Goal: Contribute content: Contribute content

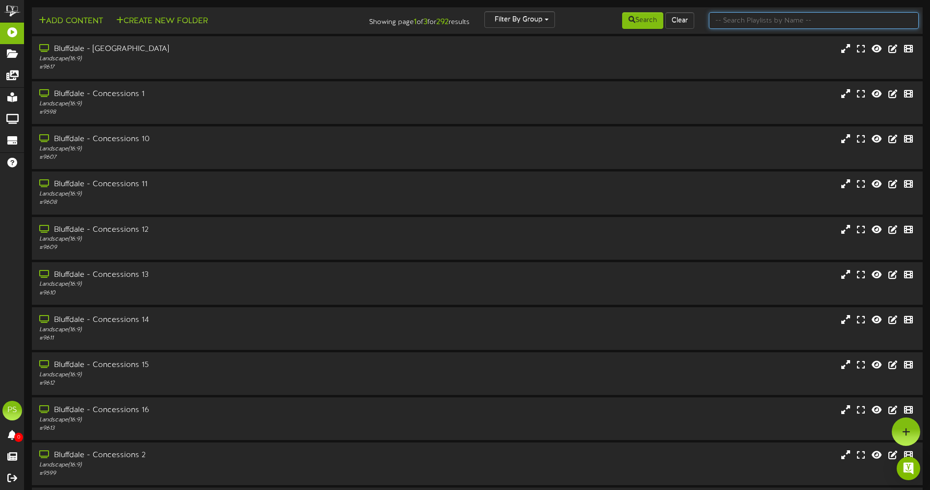
click at [746, 26] on input "text" at bounding box center [814, 20] width 210 height 17
type input "q"
click at [629, 21] on icon at bounding box center [632, 19] width 7 height 7
click at [758, 27] on input "text" at bounding box center [814, 20] width 210 height 17
type input "q"
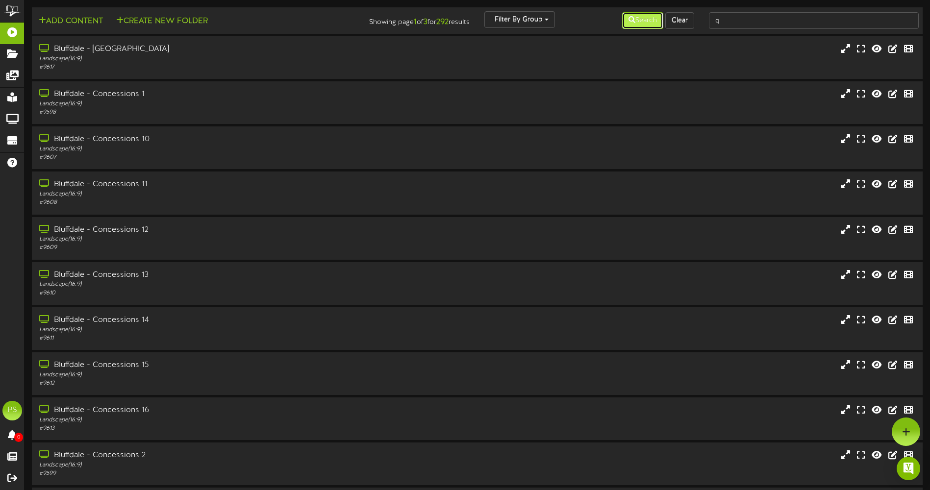
click at [642, 22] on button "Search" at bounding box center [642, 20] width 41 height 17
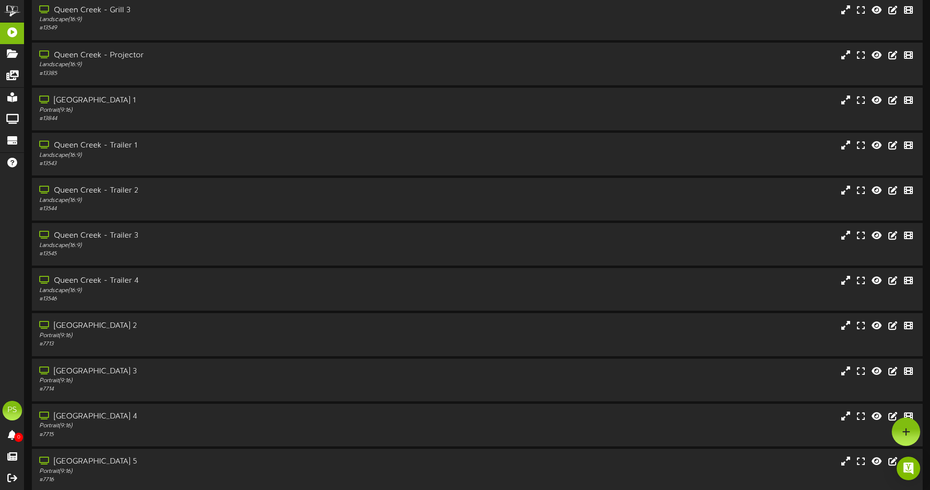
scroll to position [817, 0]
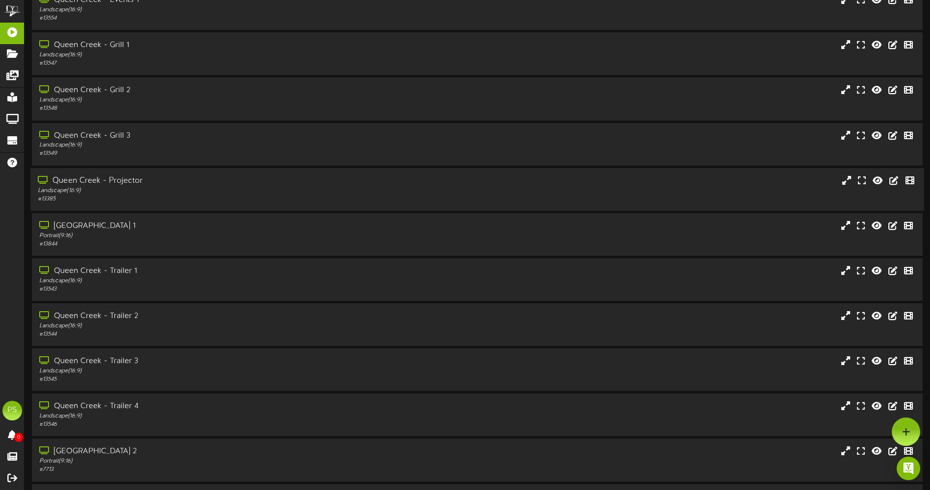
click at [199, 188] on div "Landscape ( 16:9 )" at bounding box center [216, 190] width 357 height 8
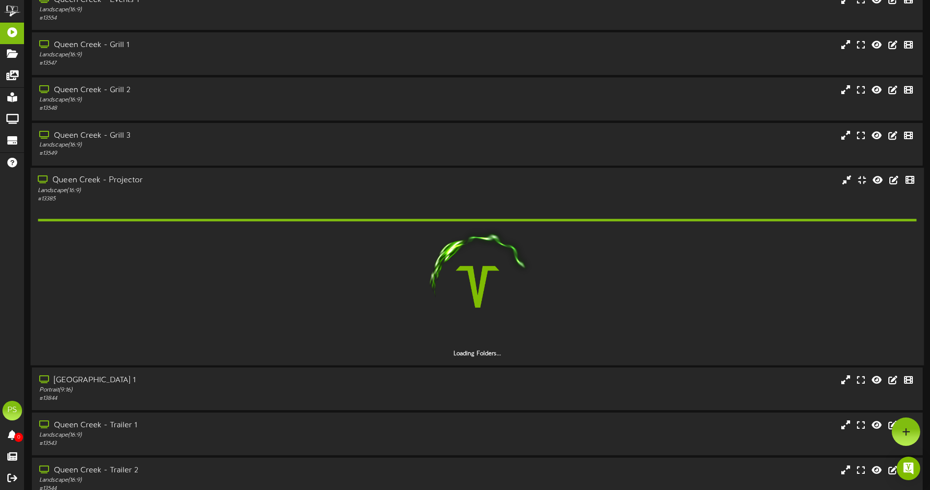
scroll to position [964, 0]
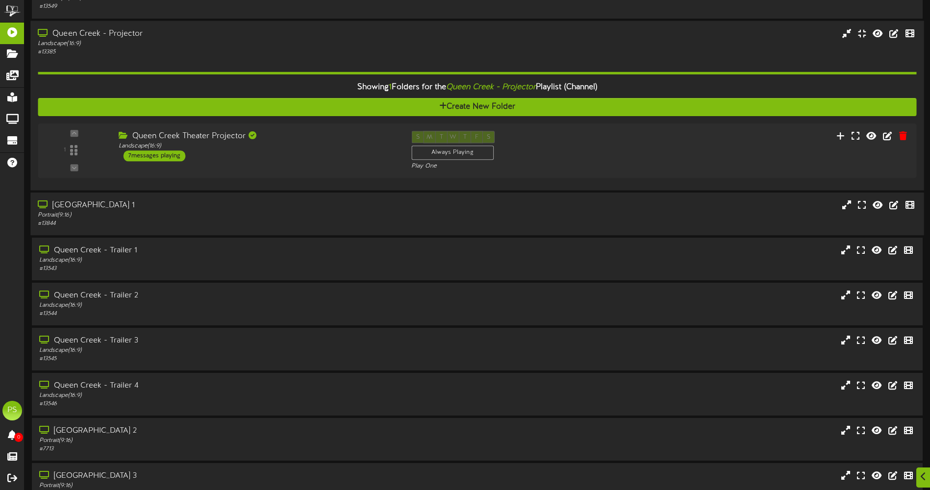
click at [254, 221] on div "# 13844" at bounding box center [216, 224] width 357 height 8
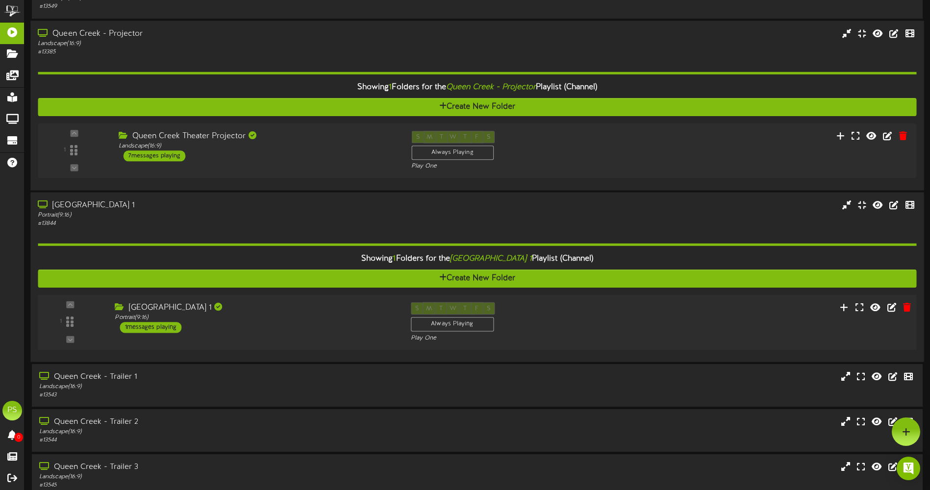
click at [292, 296] on div "1 Portrait ( )" at bounding box center [476, 322] width 887 height 55
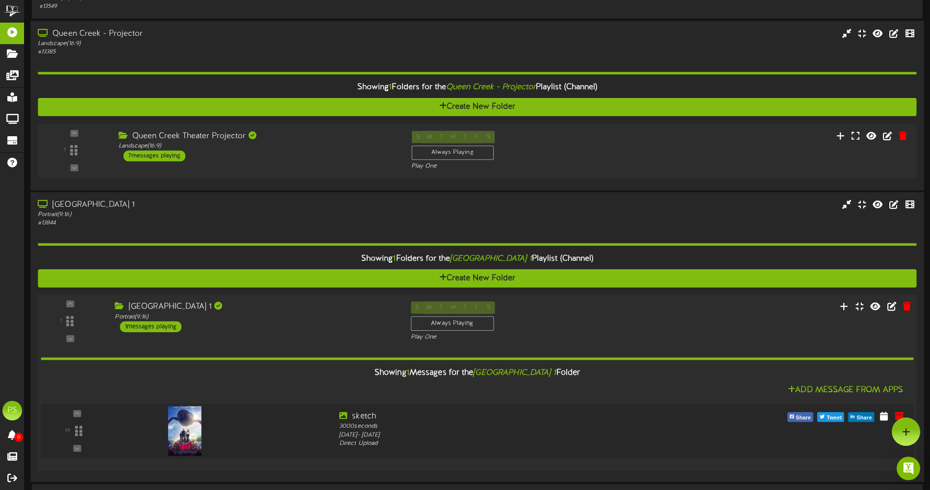
click at [291, 297] on div "1 Portrait ( )" at bounding box center [476, 382] width 887 height 177
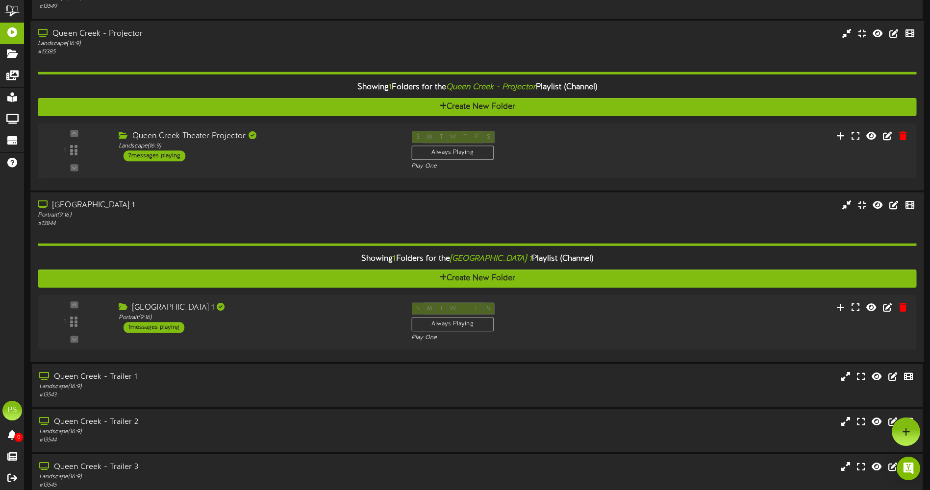
click at [270, 216] on div "Portrait ( 9:16 )" at bounding box center [216, 215] width 357 height 8
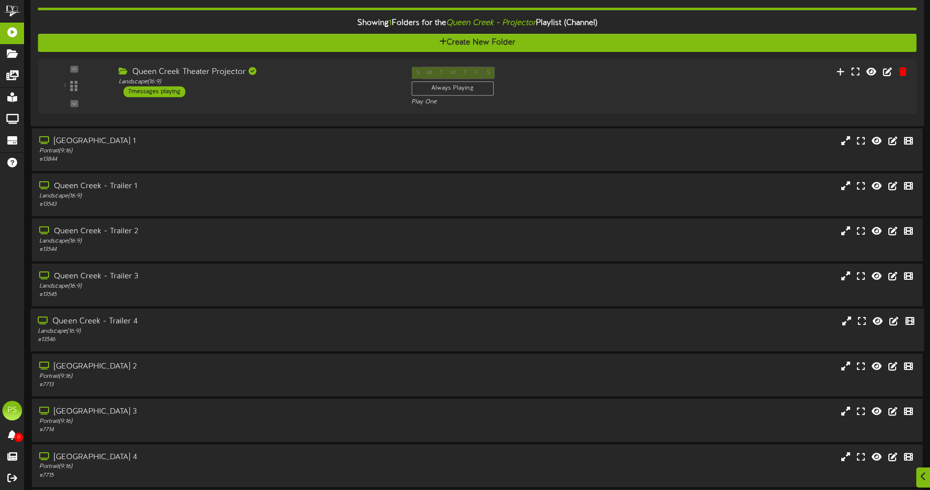
scroll to position [1062, 0]
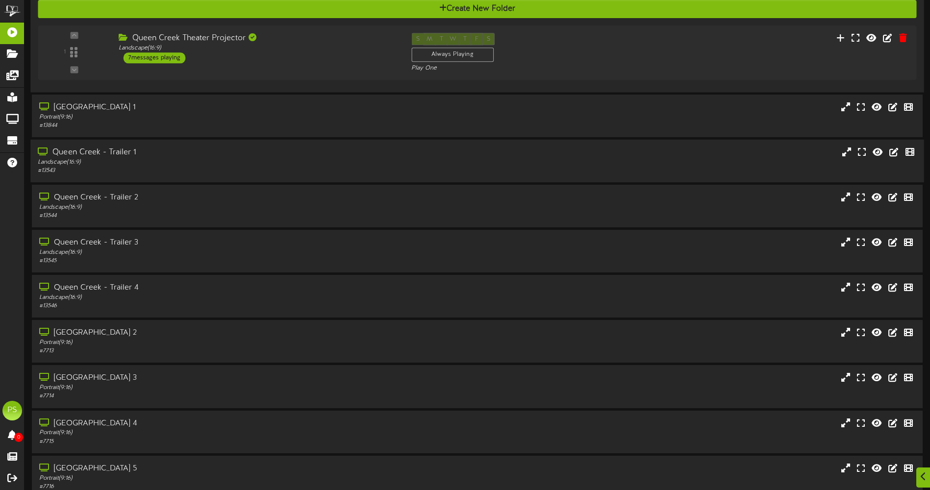
click at [212, 153] on div "Queen Creek - Trailer 1" at bounding box center [216, 152] width 357 height 11
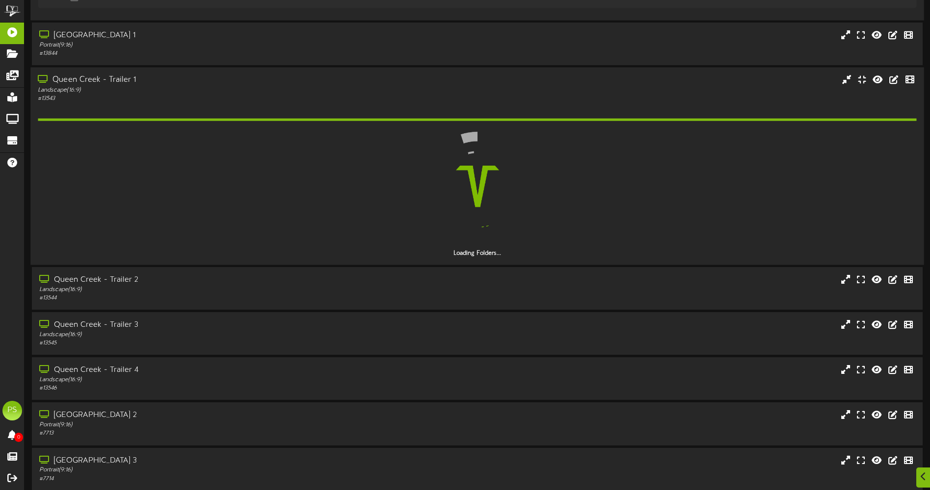
scroll to position [1209, 0]
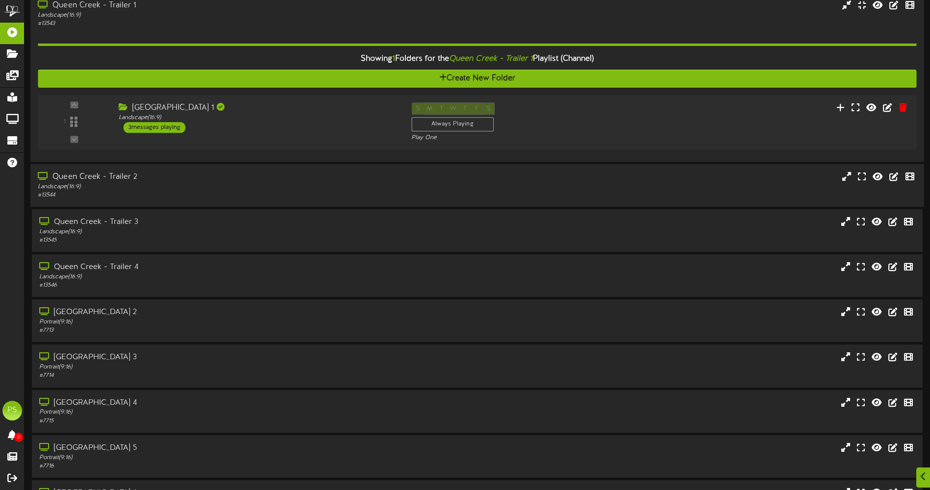
click at [229, 184] on div "Landscape ( 16:9 )" at bounding box center [216, 187] width 357 height 8
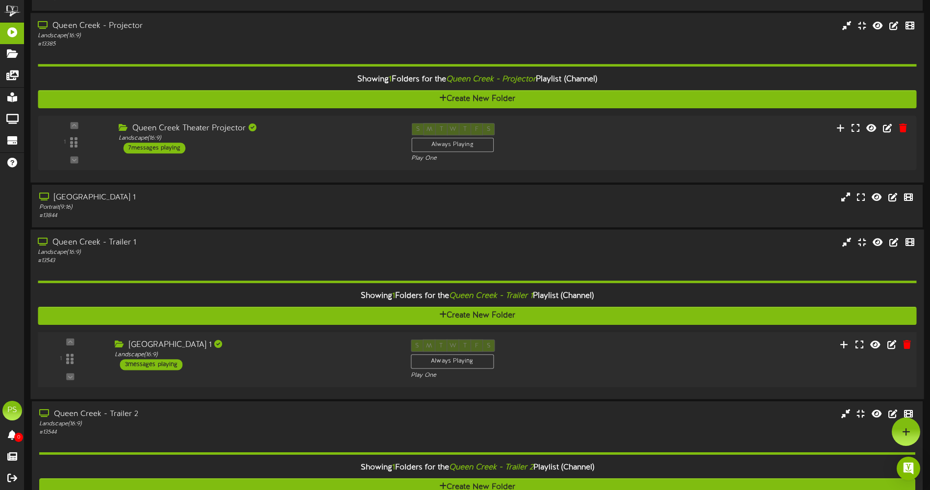
scroll to position [964, 0]
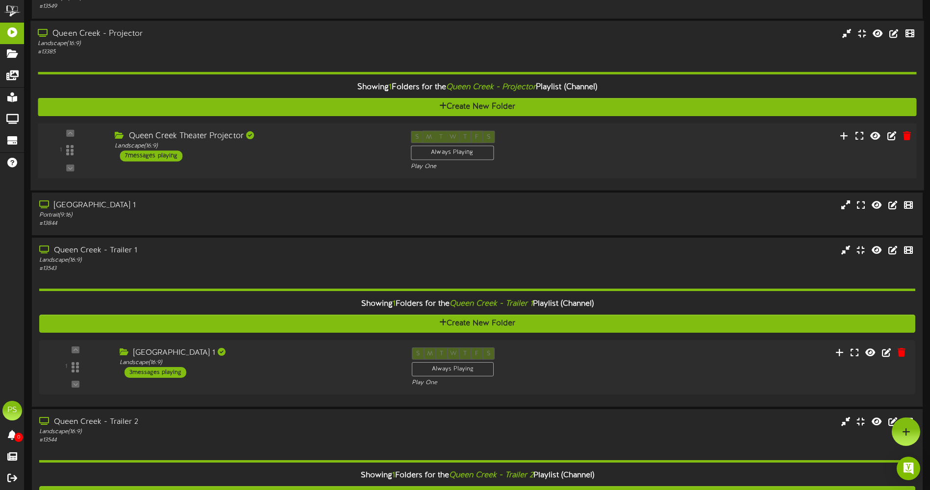
click at [324, 155] on div "Queen Creek Theater Projector Landscape ( 16:9 ) 7 messages playing" at bounding box center [255, 145] width 296 height 31
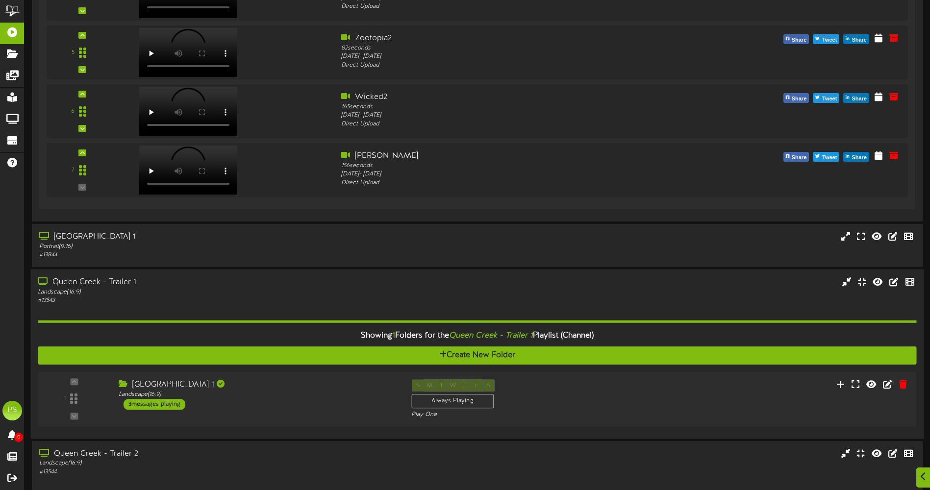
scroll to position [1601, 0]
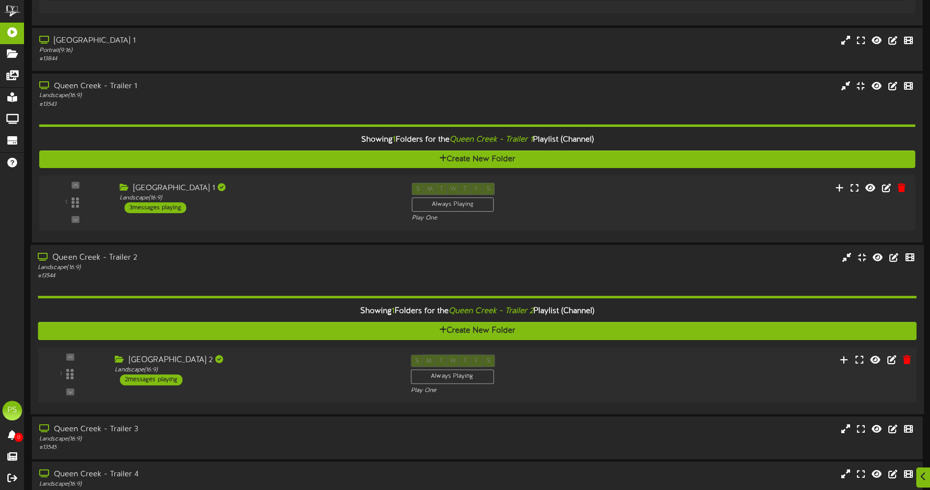
click at [338, 379] on div "Queen Creek Hallway Trailer 2 Landscape ( 16:9 ) 2 messages playing" at bounding box center [255, 369] width 296 height 31
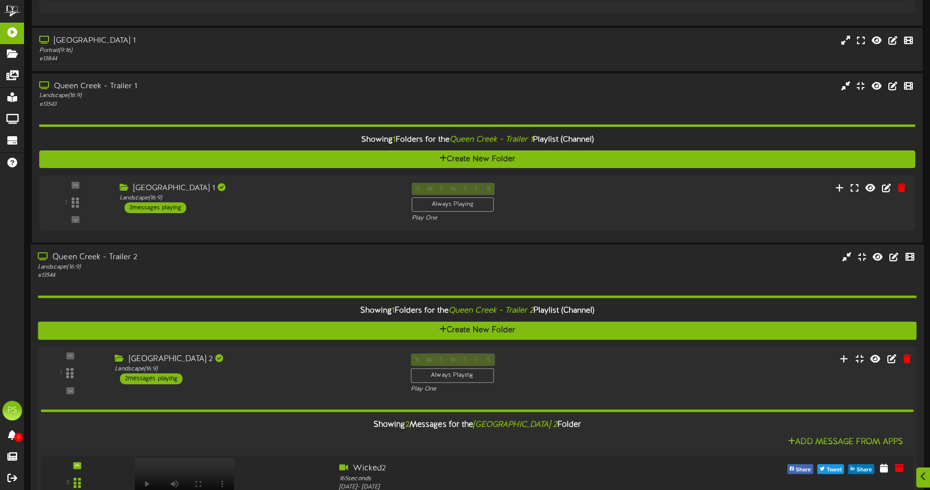
scroll to position [1797, 0]
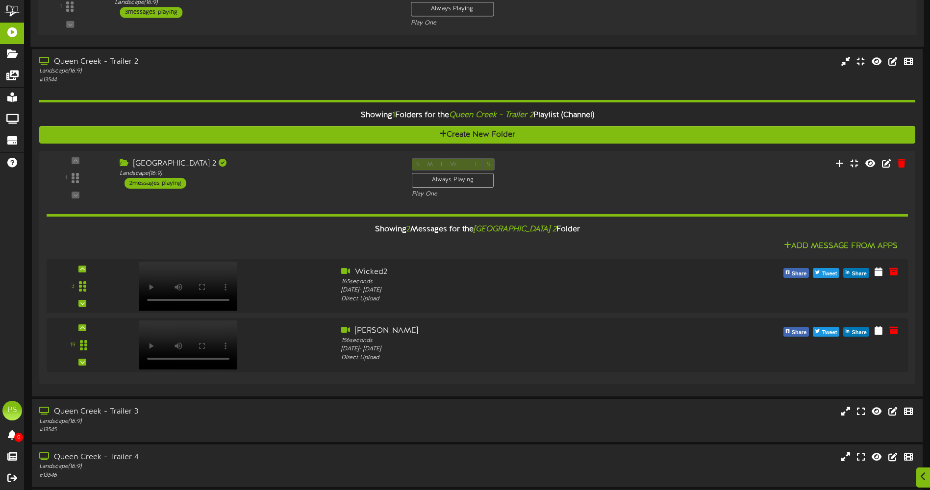
click at [324, 23] on div "1 ( 16:9" at bounding box center [476, 7] width 887 height 40
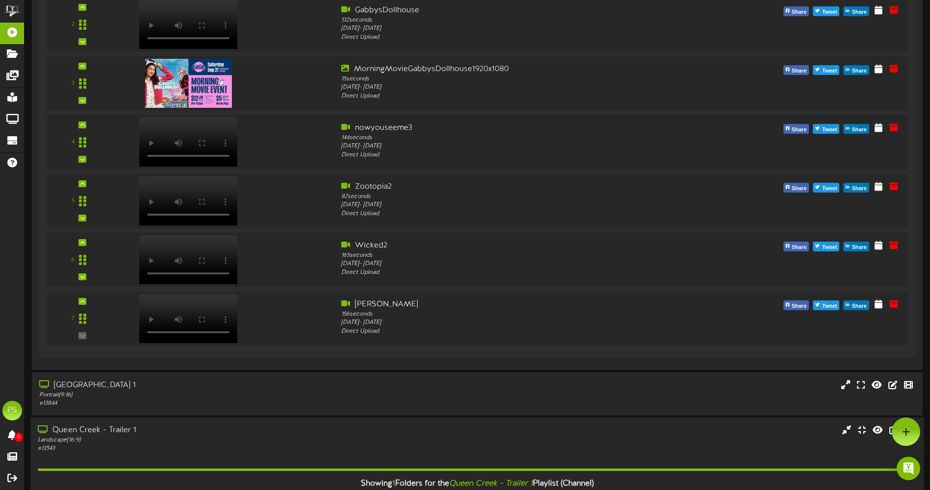
scroll to position [1011, 0]
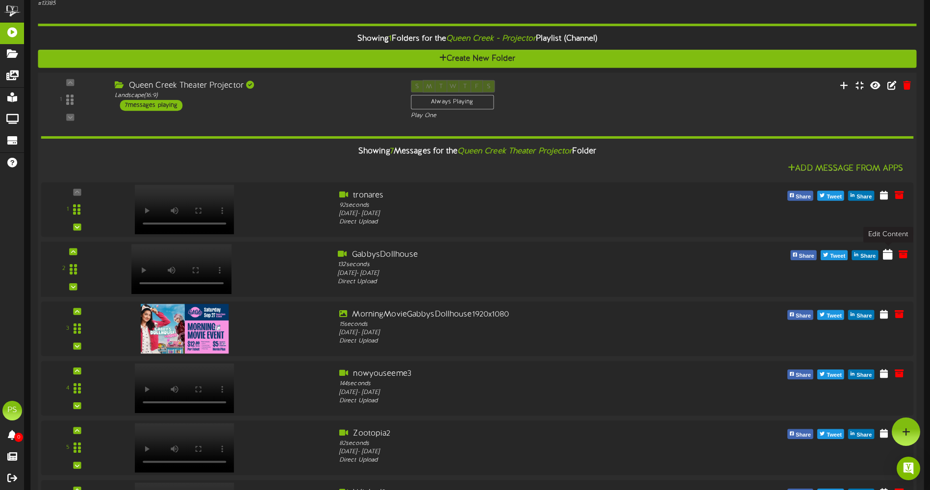
click at [888, 255] on icon at bounding box center [888, 254] width 10 height 11
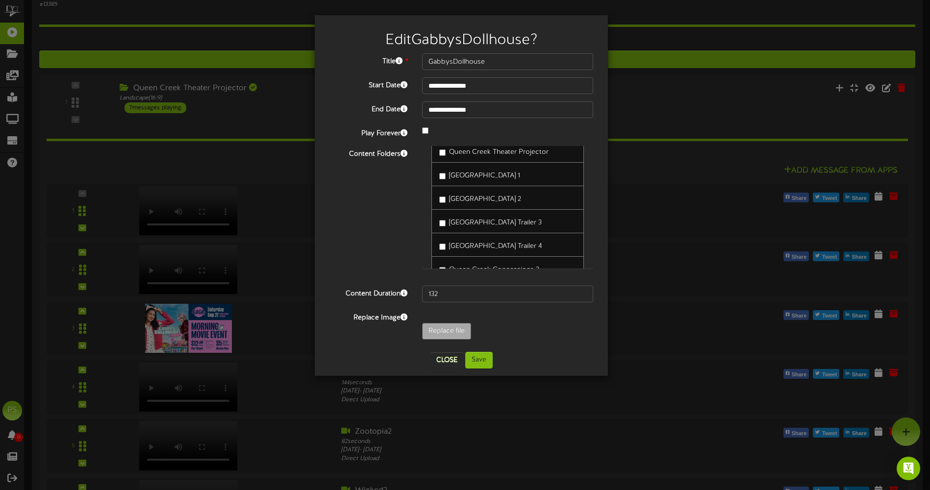
scroll to position [2010, 0]
click at [478, 242] on span "Queen Creek Hallway Trailer 2" at bounding box center [485, 245] width 72 height 7
click at [464, 289] on span "Queen Creek Hallway Trailer 4" at bounding box center [495, 292] width 93 height 7
click at [476, 359] on button "Save" at bounding box center [478, 360] width 27 height 17
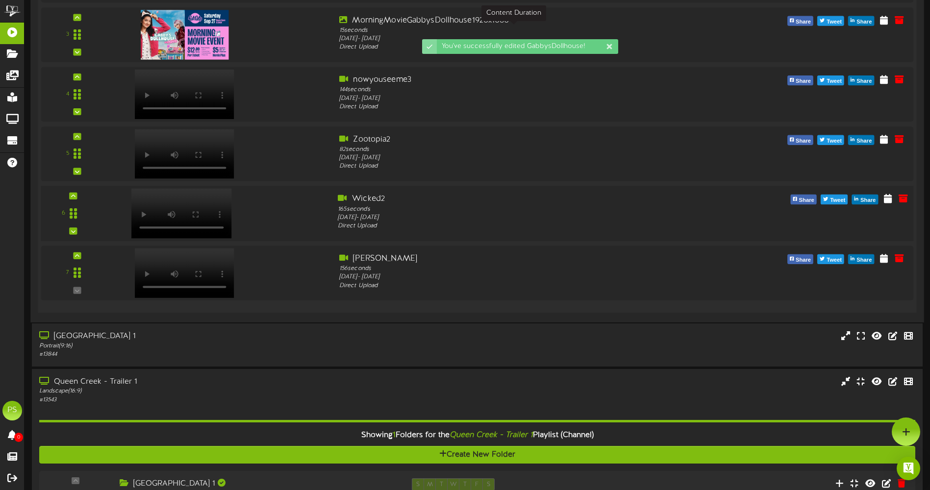
scroll to position [1061, 0]
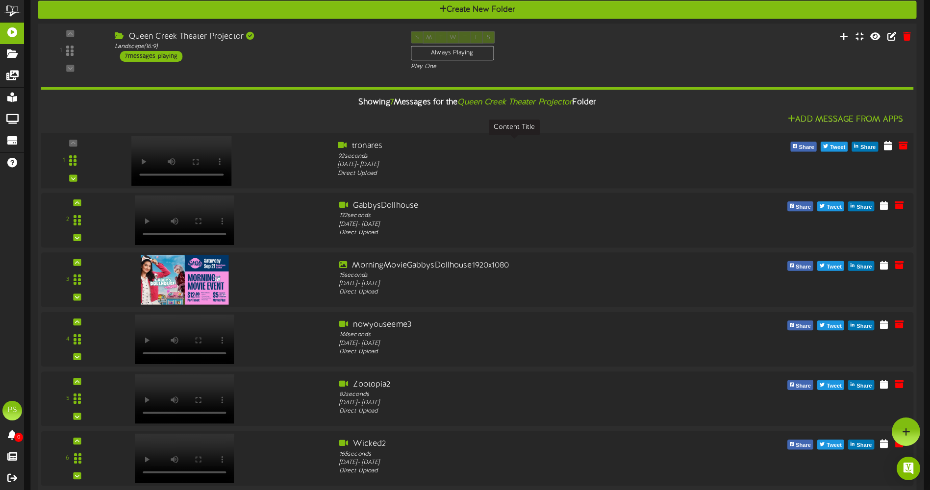
click at [545, 148] on div "tronares" at bounding box center [514, 145] width 352 height 11
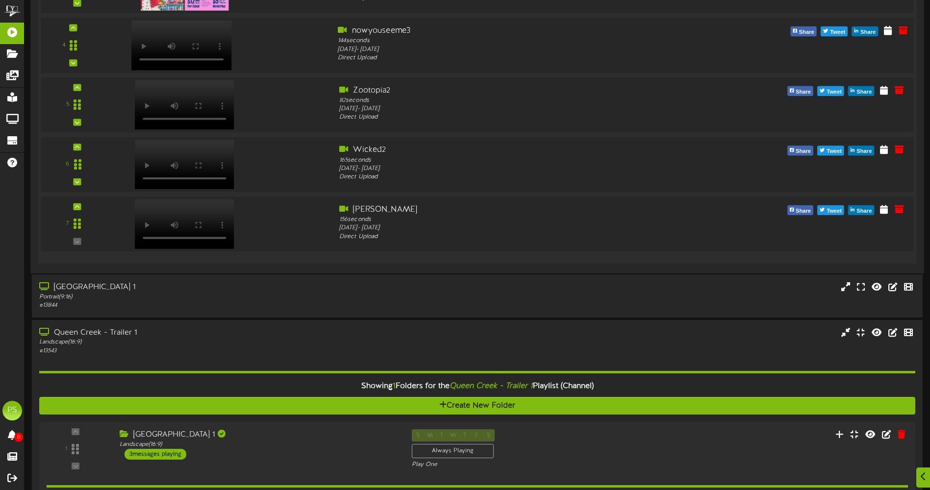
scroll to position [1600, 0]
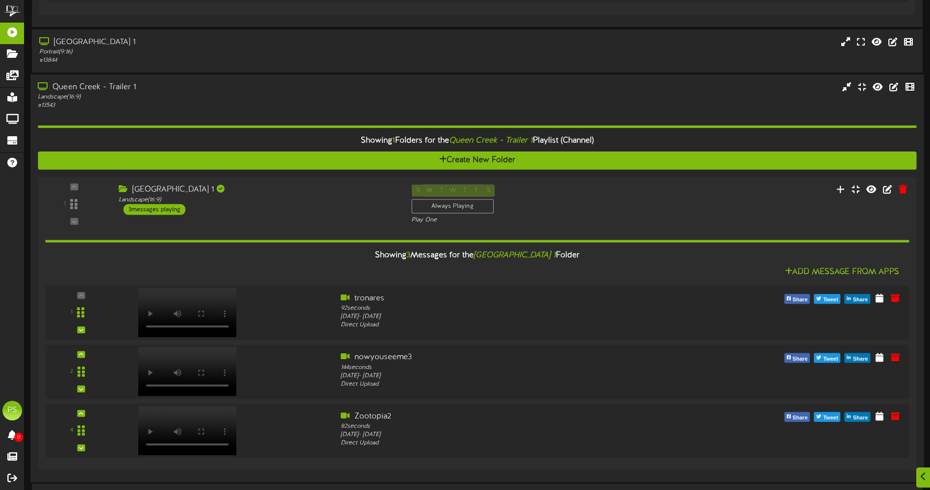
click at [281, 111] on div "Showing 1 Folders for the Queen Creek - Trailer 1 Playlist (Channel) Create New…" at bounding box center [477, 292] width 879 height 365
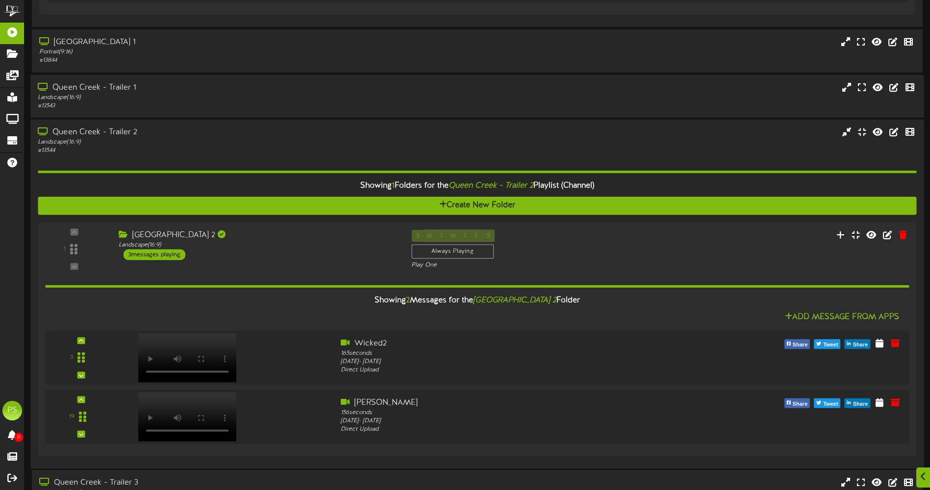
click at [272, 148] on div "# 13544" at bounding box center [216, 151] width 357 height 8
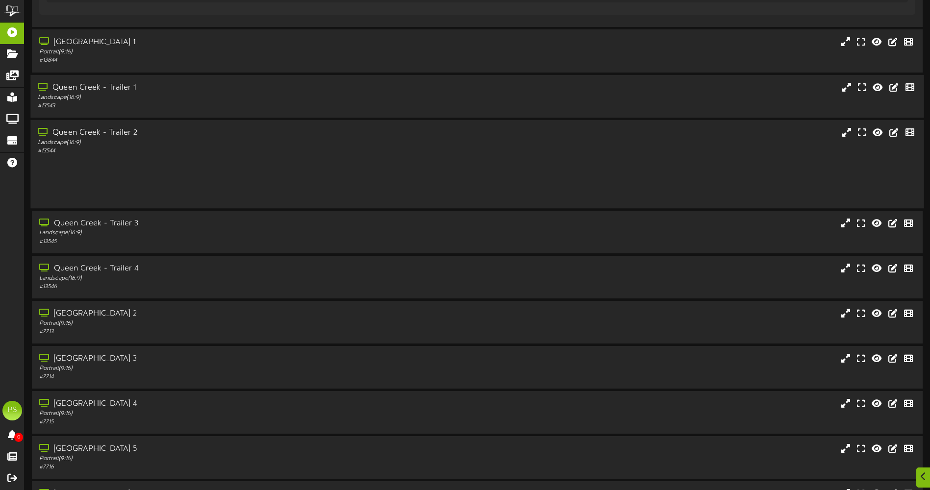
click at [272, 148] on div "# 13544" at bounding box center [216, 151] width 357 height 8
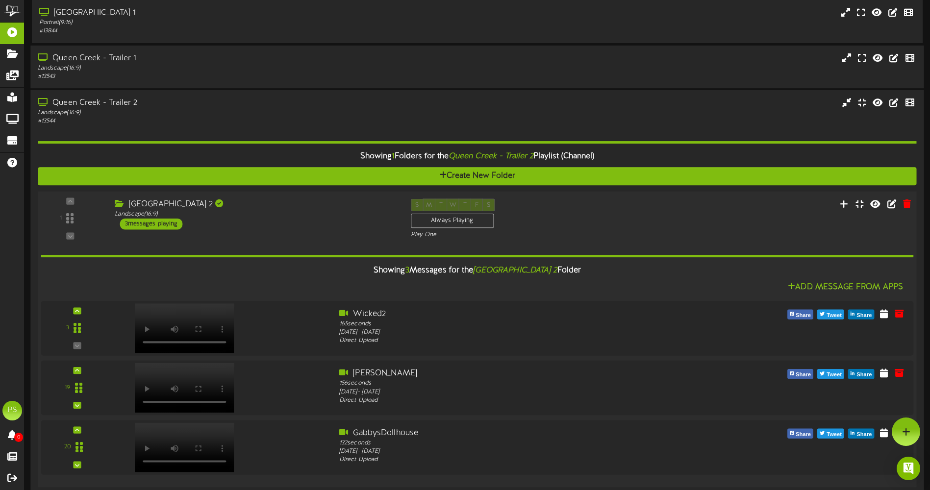
scroll to position [1551, 0]
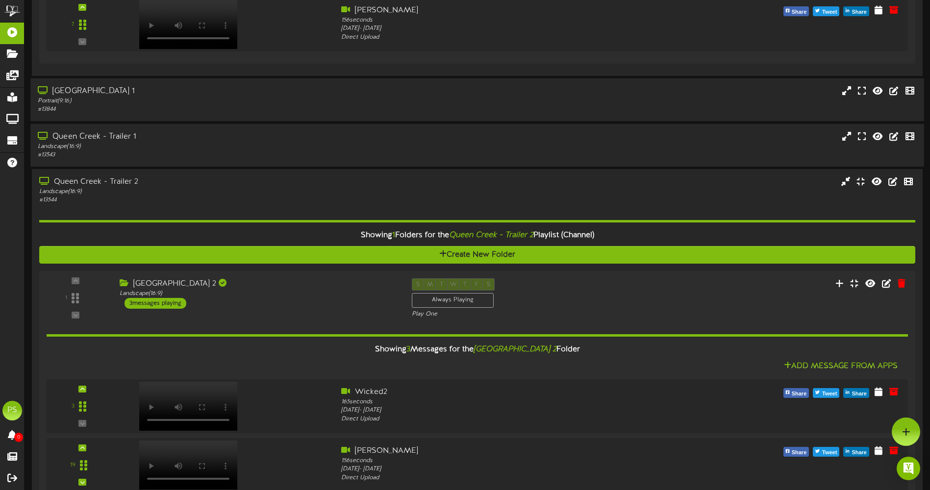
click at [277, 106] on div "# 13844" at bounding box center [216, 109] width 357 height 8
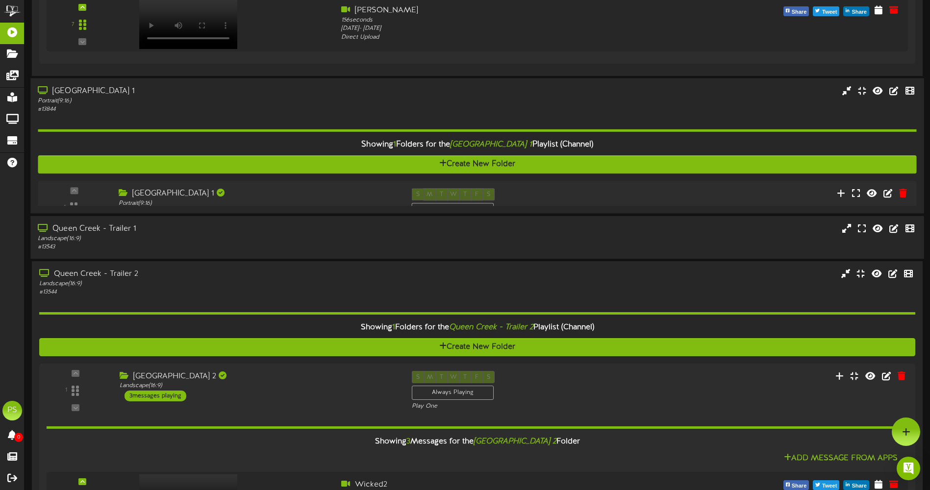
click at [277, 106] on div "# 13844" at bounding box center [216, 109] width 357 height 8
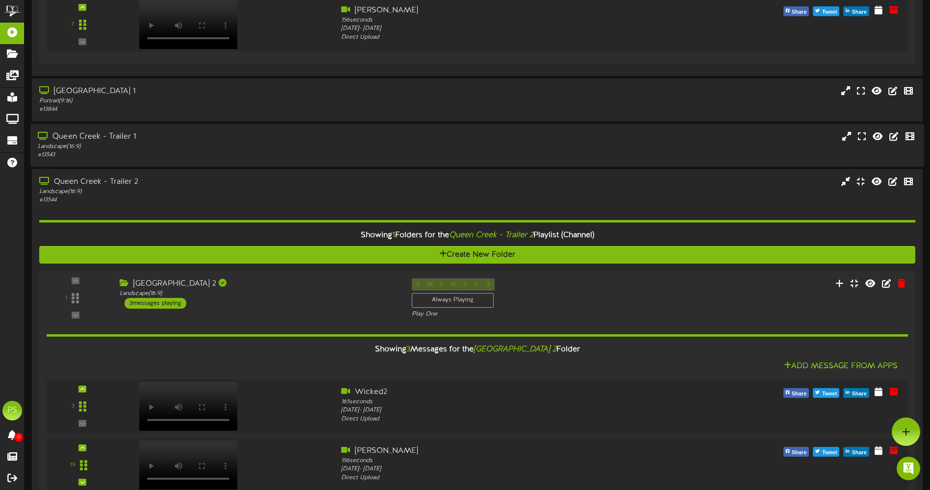
click at [265, 135] on div "Queen Creek - Trailer 1" at bounding box center [216, 136] width 357 height 11
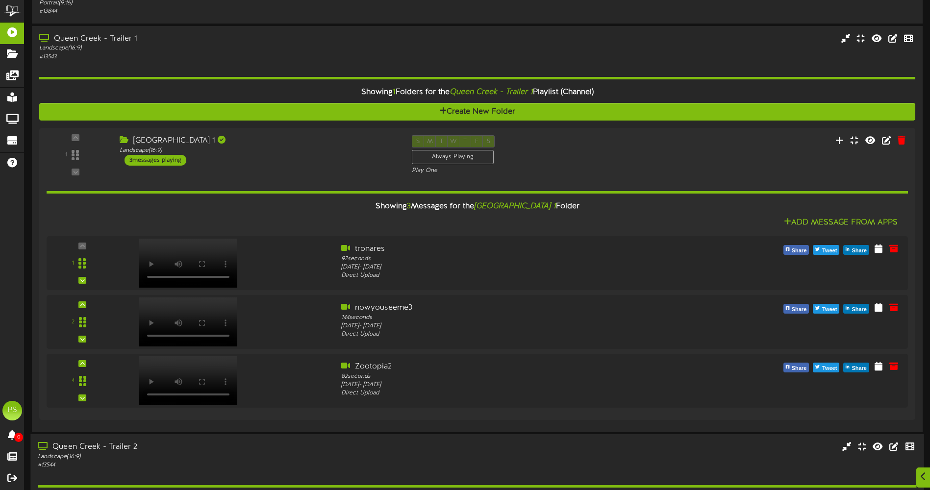
scroll to position [1845, 0]
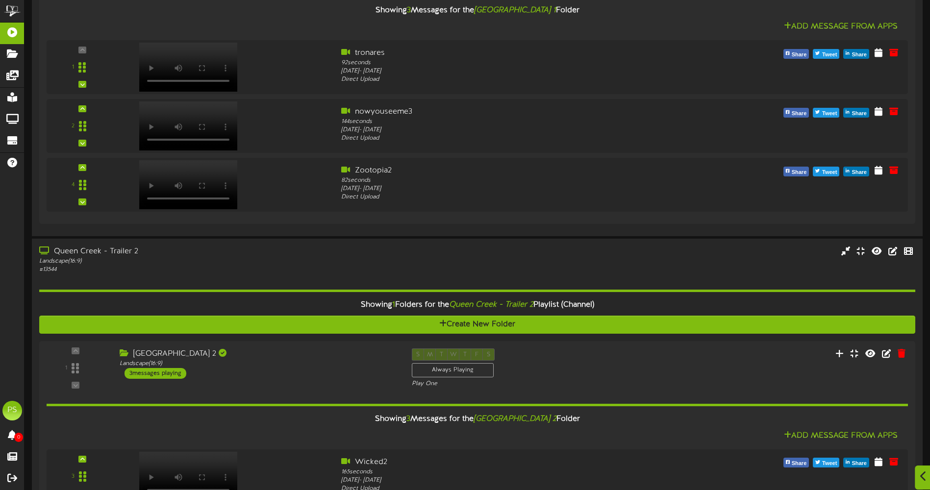
click at [928, 482] on div at bounding box center [923, 478] width 17 height 24
click at [926, 474] on icon at bounding box center [923, 476] width 6 height 11
click at [910, 433] on icon at bounding box center [906, 432] width 8 height 9
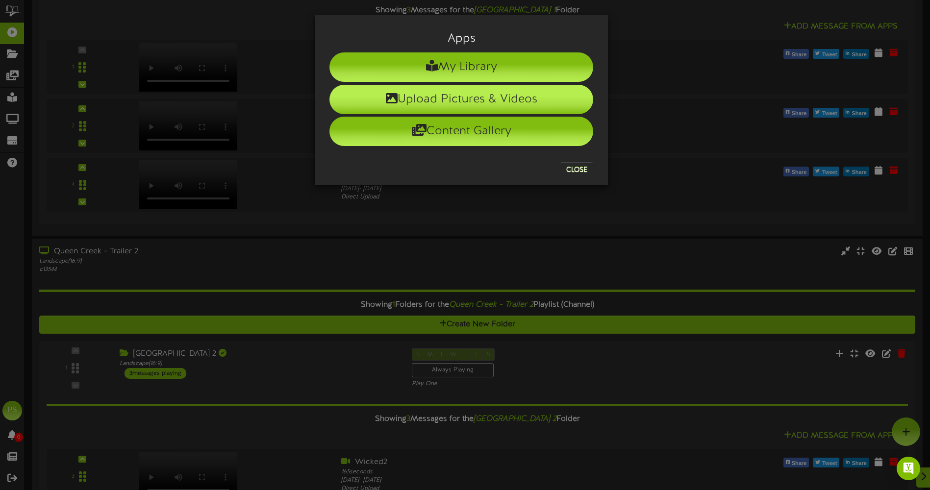
click at [455, 100] on li "Upload Pictures & Videos" at bounding box center [461, 99] width 264 height 29
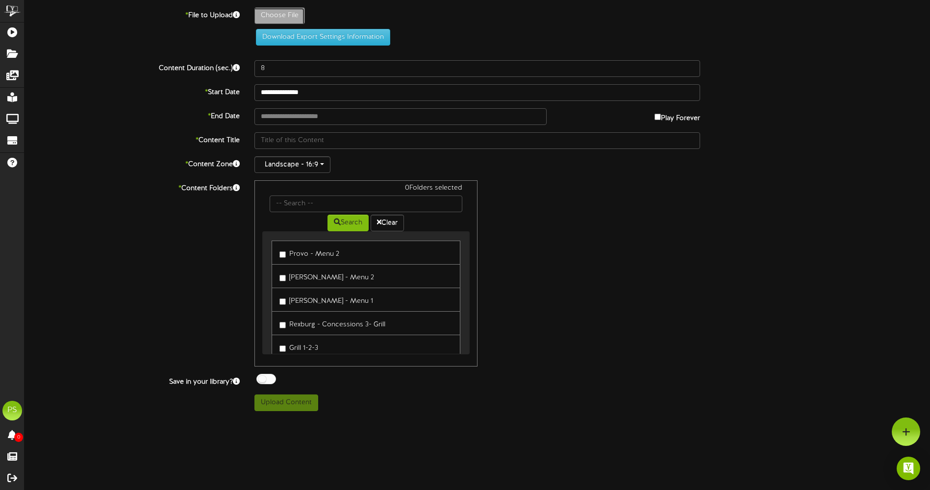
type input "**********"
type input "DemonSlayerInifinityCastle"
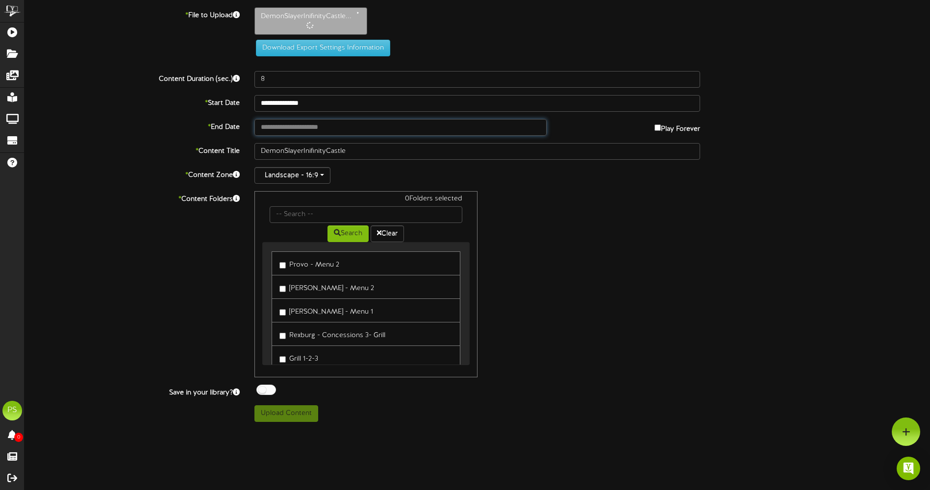
click at [322, 126] on input "text" at bounding box center [400, 127] width 292 height 17
type input "**********"
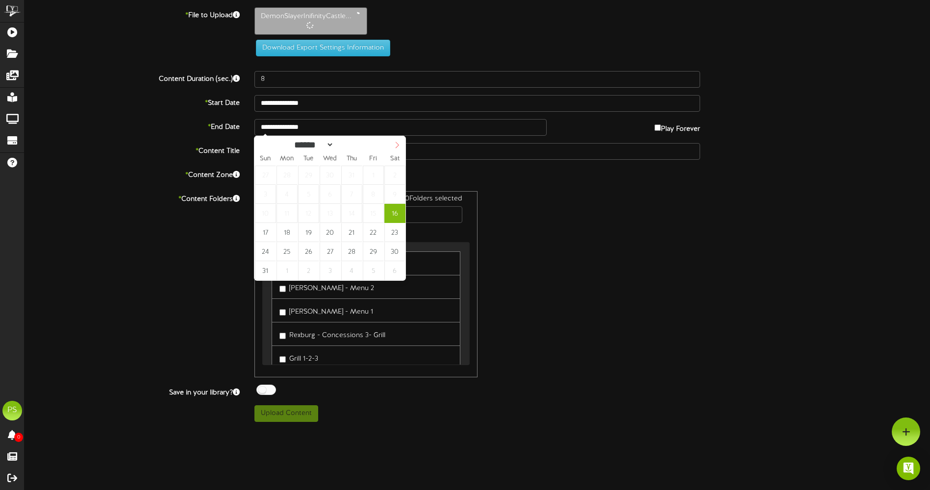
select select "*"
click at [396, 147] on icon at bounding box center [397, 145] width 7 height 7
type input "**********"
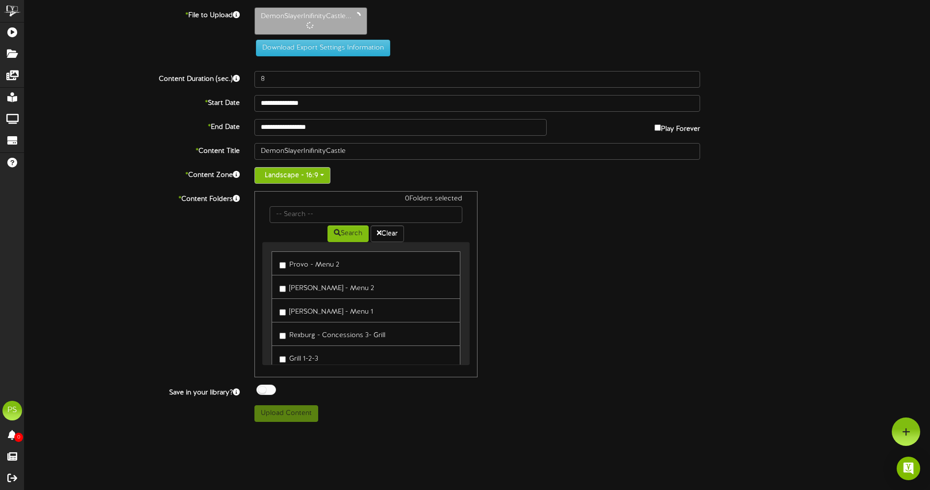
click at [309, 178] on button "Landscape - 16:9" at bounding box center [292, 175] width 76 height 17
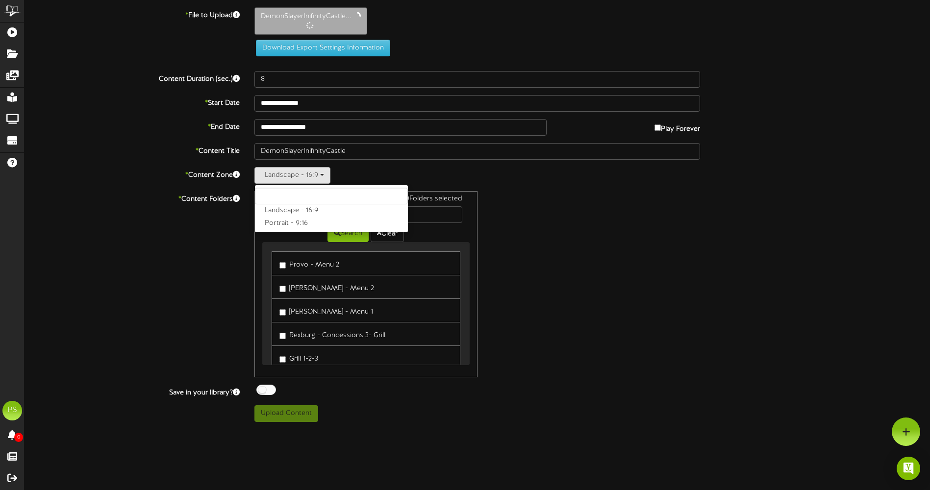
click at [435, 169] on div "Landscape - 16:9 Landscape - 16:9 Portrait - 9:16" at bounding box center [477, 175] width 446 height 17
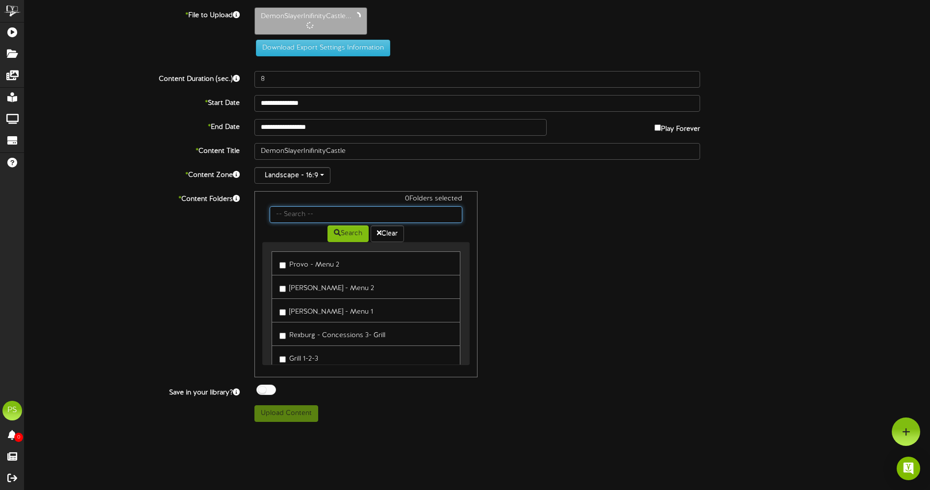
click at [320, 210] on input "text" at bounding box center [366, 214] width 192 height 17
type input "q"
click at [337, 228] on button "Search" at bounding box center [348, 234] width 41 height 17
click at [341, 290] on label "Queen Creek Theater Projector" at bounding box center [333, 286] width 109 height 13
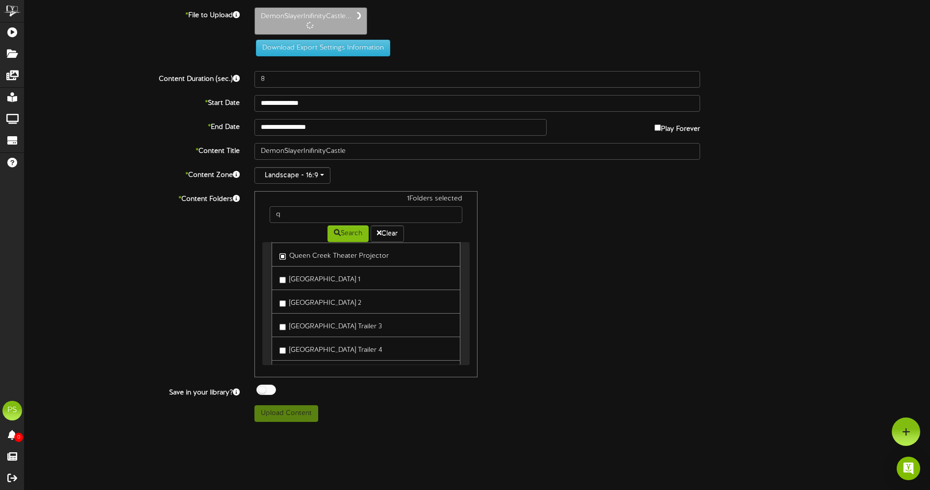
scroll to position [49, 0]
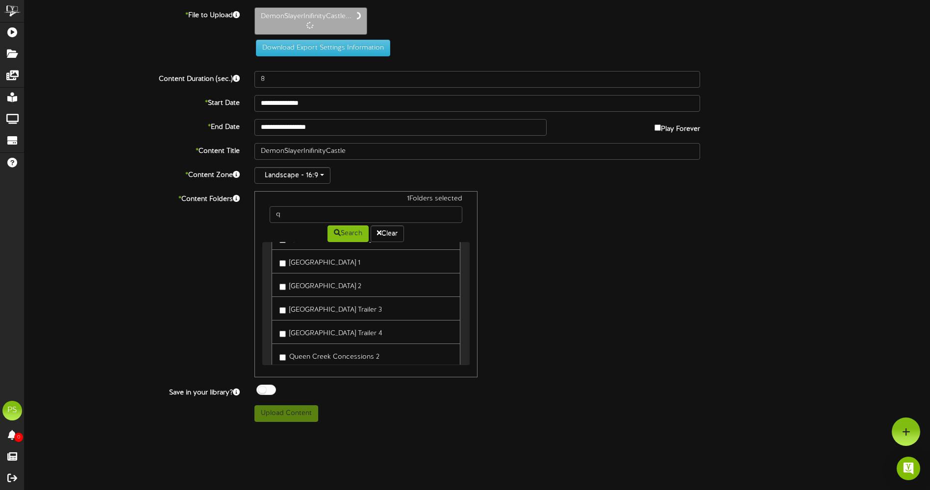
click at [329, 263] on label "Queen Creek Hallway Trailer 1" at bounding box center [319, 261] width 81 height 13
click at [332, 308] on label "Queen Creek Hallway Trailer 3" at bounding box center [330, 308] width 102 height 13
type input "142"
click at [277, 416] on button "Upload Content" at bounding box center [286, 412] width 64 height 17
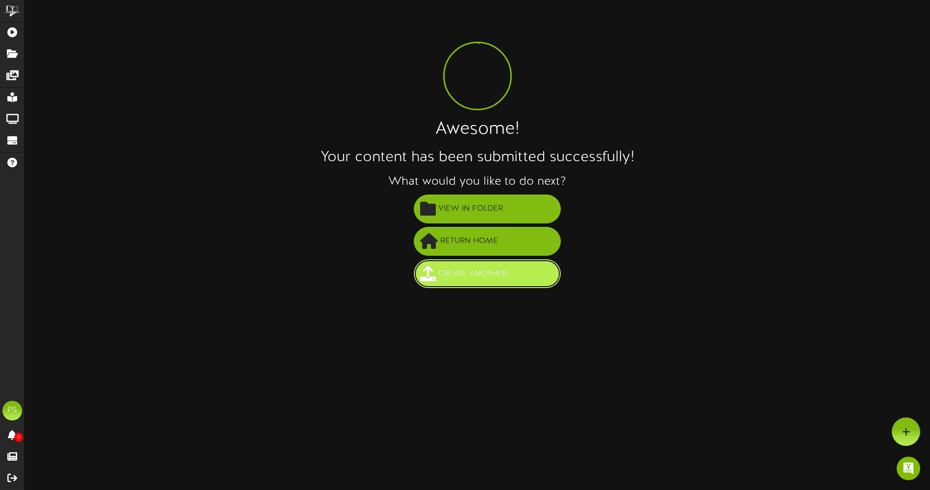
click at [456, 275] on span "Create Another" at bounding box center [473, 274] width 74 height 16
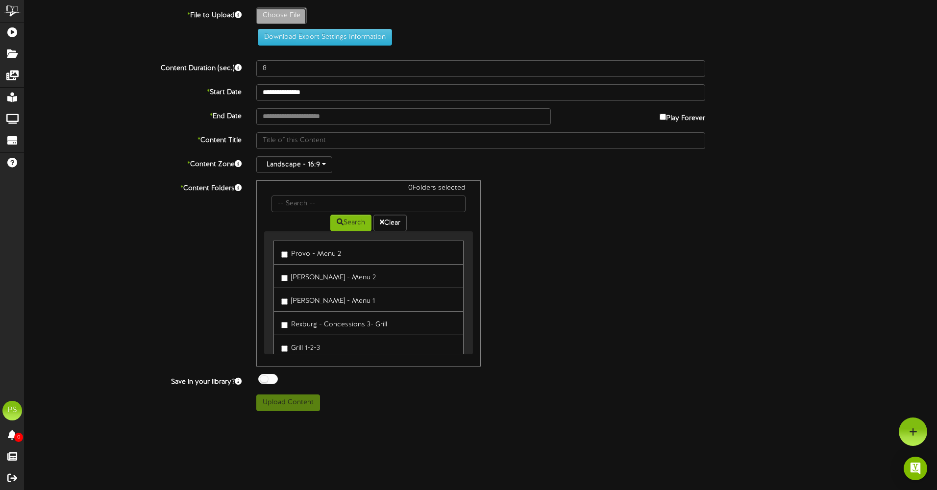
type input "**********"
type input "BigBoldBeautifulJourney"
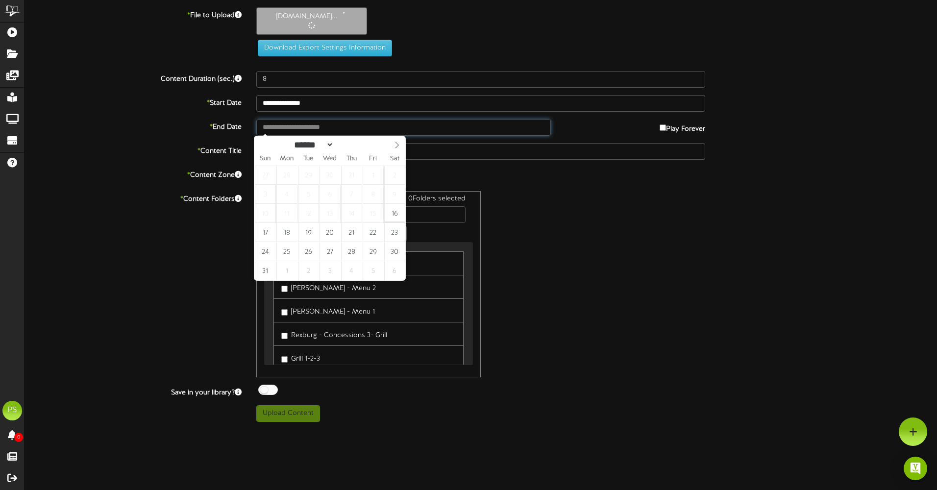
click at [301, 127] on input "text" at bounding box center [403, 127] width 295 height 17
type input "**********"
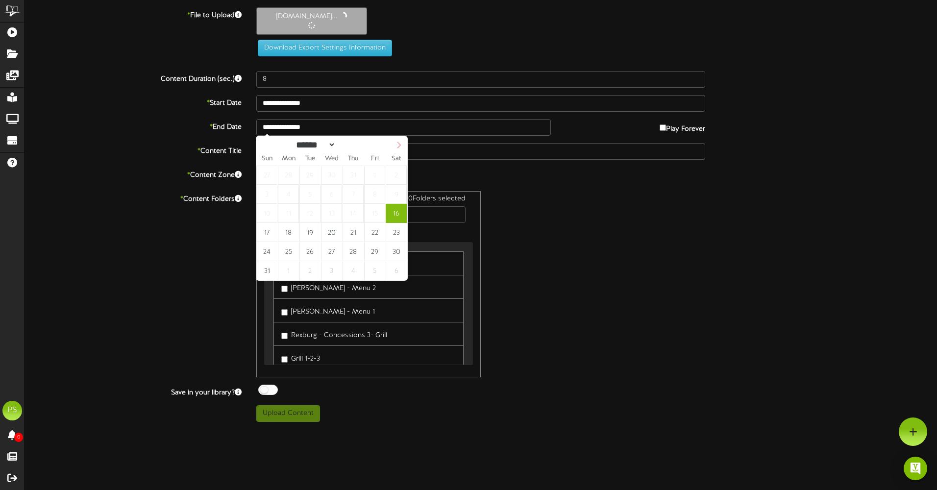
select select "*"
click at [394, 146] on span at bounding box center [399, 144] width 17 height 17
type input "**********"
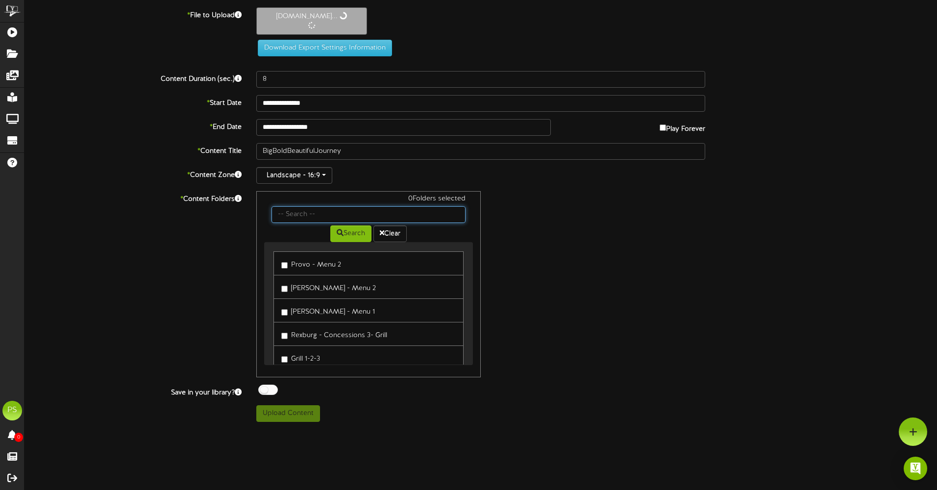
click at [292, 218] on input "text" at bounding box center [369, 214] width 194 height 17
type input "q"
click at [341, 233] on button "Search" at bounding box center [350, 234] width 41 height 17
click at [318, 289] on label "Queen Creek Theater Projector" at bounding box center [335, 286] width 109 height 13
click at [316, 342] on link "Queen Creek Hallway Trailer 2" at bounding box center [369, 334] width 190 height 24
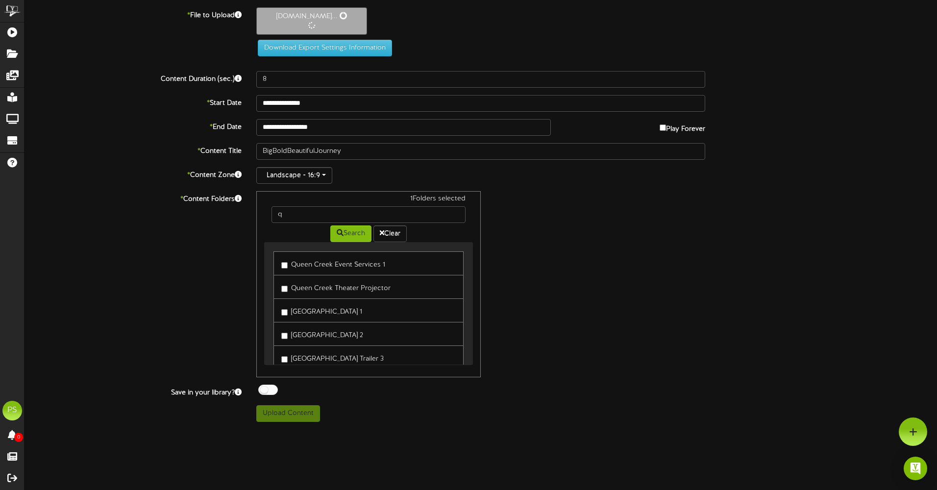
scroll to position [49, 0]
type input "189"
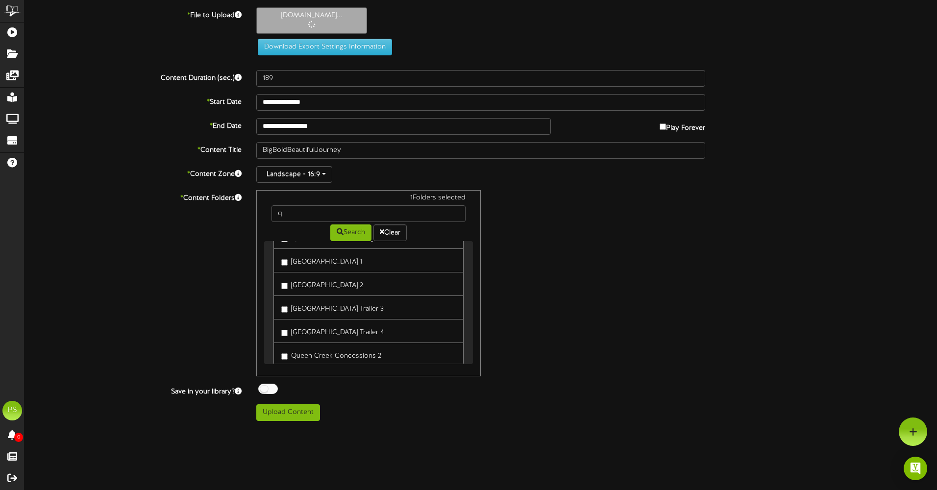
click at [315, 288] on label "[GEOGRAPHIC_DATA] 2" at bounding box center [322, 284] width 82 height 13
click at [303, 337] on label "[GEOGRAPHIC_DATA] Trailer 4" at bounding box center [332, 331] width 103 height 13
click at [288, 408] on button "Upload Content" at bounding box center [288, 412] width 64 height 17
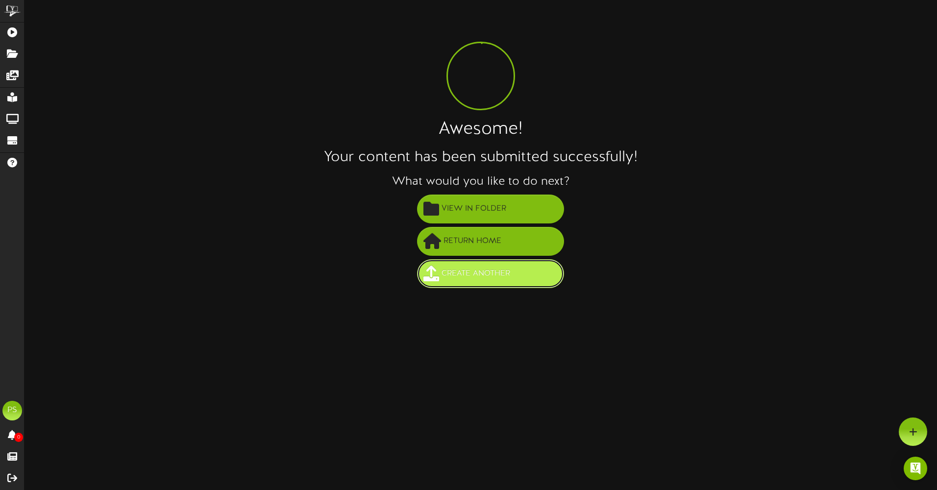
click at [507, 282] on button "Create Another" at bounding box center [490, 273] width 147 height 29
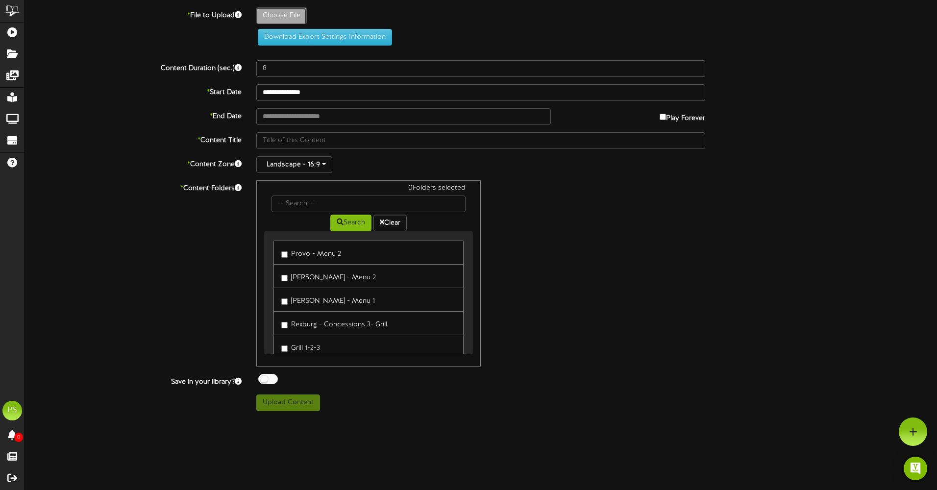
type input "**********"
type input "CatInTheHat"
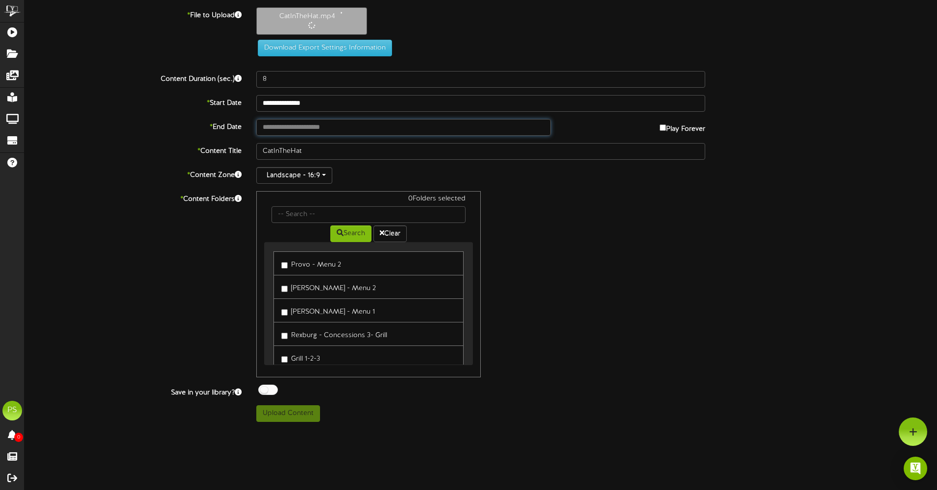
click at [301, 122] on input "text" at bounding box center [403, 127] width 295 height 17
type input "**********"
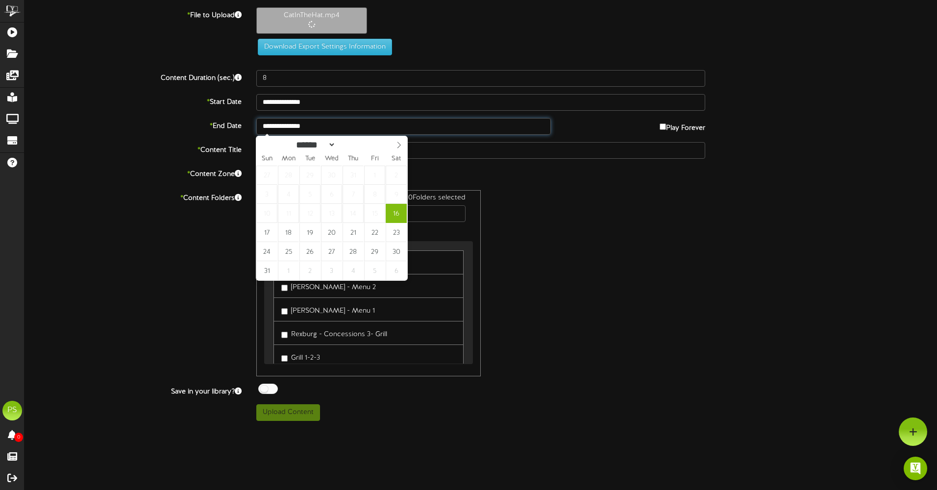
type input "139"
click at [403, 147] on span at bounding box center [399, 144] width 17 height 17
click at [397, 146] on icon at bounding box center [399, 145] width 7 height 7
select select "**"
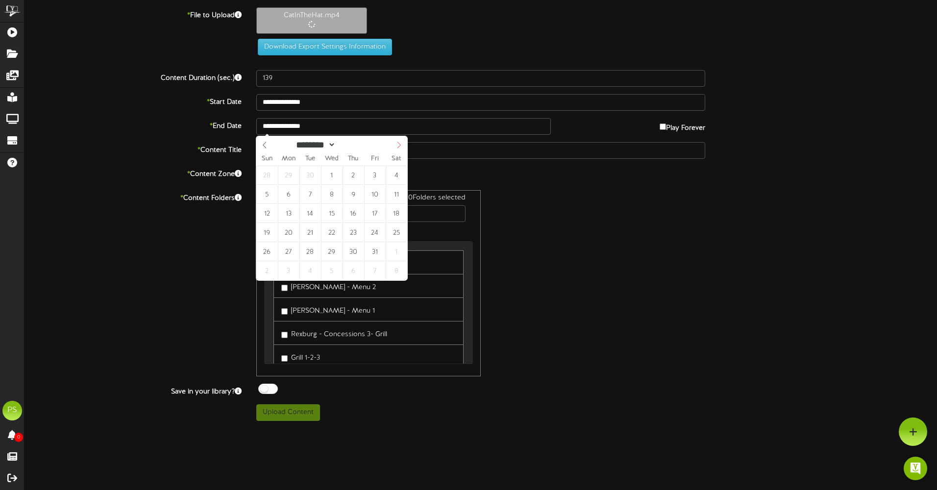
click at [397, 146] on icon at bounding box center [399, 145] width 7 height 7
type input "****"
click at [397, 146] on icon at bounding box center [399, 145] width 7 height 7
select select "*"
click at [397, 146] on icon at bounding box center [399, 145] width 7 height 7
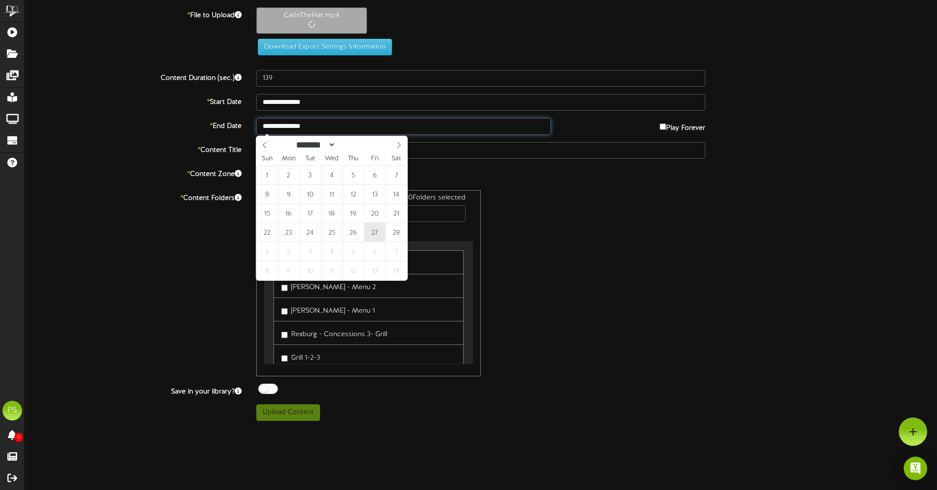
type input "**********"
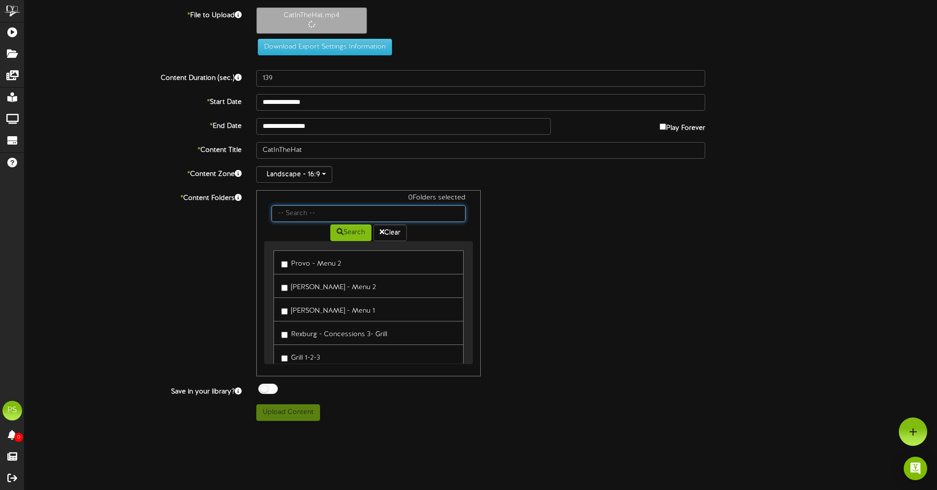
click at [344, 215] on input "text" at bounding box center [369, 213] width 194 height 17
type input "q"
click at [349, 233] on button "Search" at bounding box center [350, 233] width 41 height 17
click at [328, 279] on label "Queen Creek Theater Projector" at bounding box center [335, 285] width 109 height 13
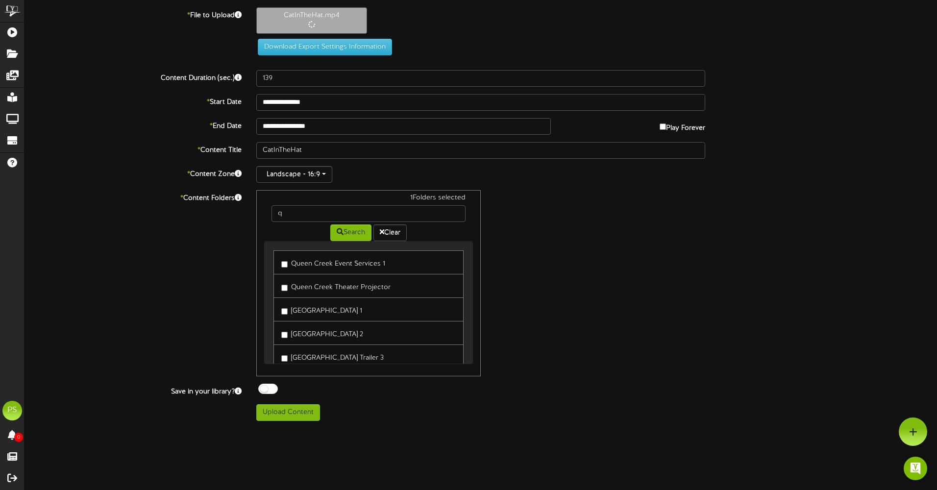
click at [321, 312] on label "[GEOGRAPHIC_DATA] 1" at bounding box center [321, 309] width 81 height 13
click at [313, 355] on label "[GEOGRAPHIC_DATA] Trailer 3" at bounding box center [332, 356] width 102 height 13
click at [285, 411] on button "Upload Content" at bounding box center [288, 412] width 64 height 17
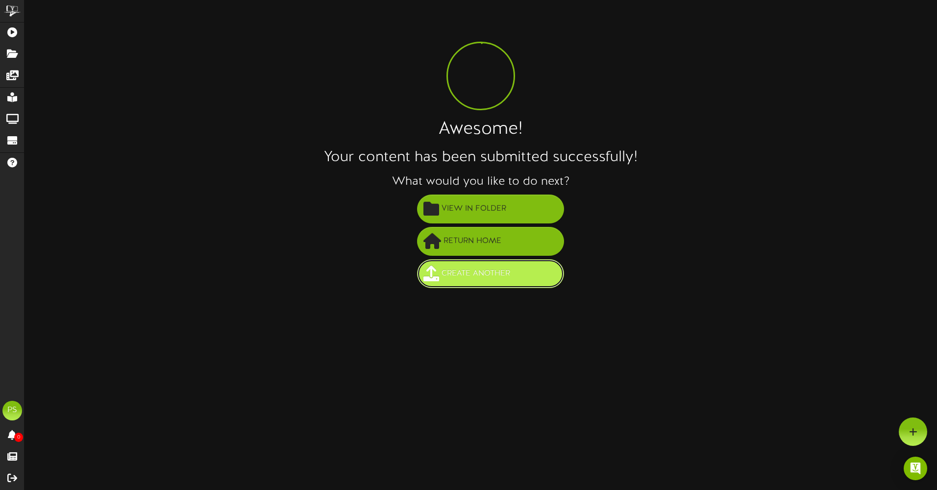
click at [473, 282] on span "Create Another" at bounding box center [476, 274] width 74 height 16
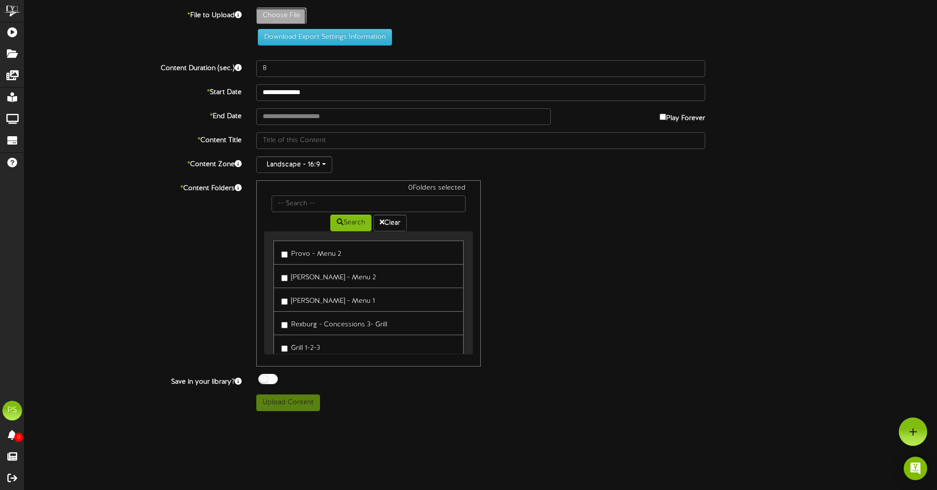
type input "**********"
type input "Goat"
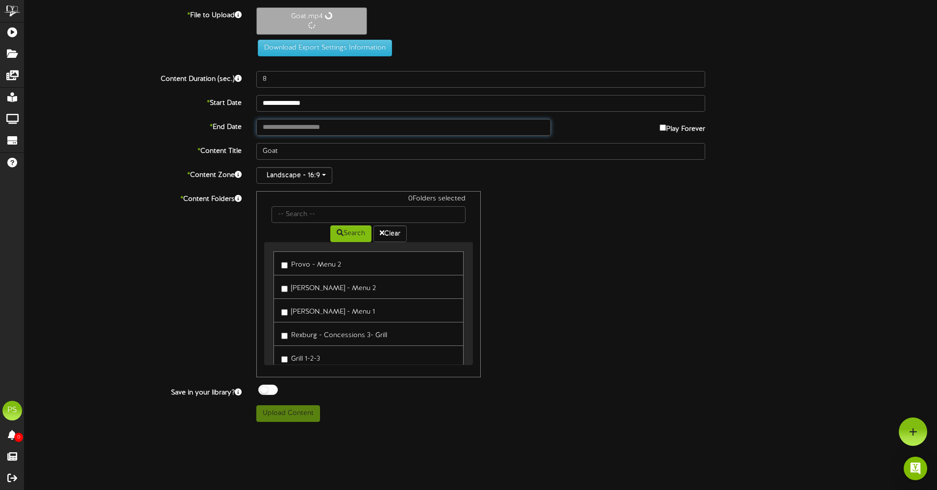
click at [333, 128] on input "text" at bounding box center [403, 127] width 295 height 17
type input "**********"
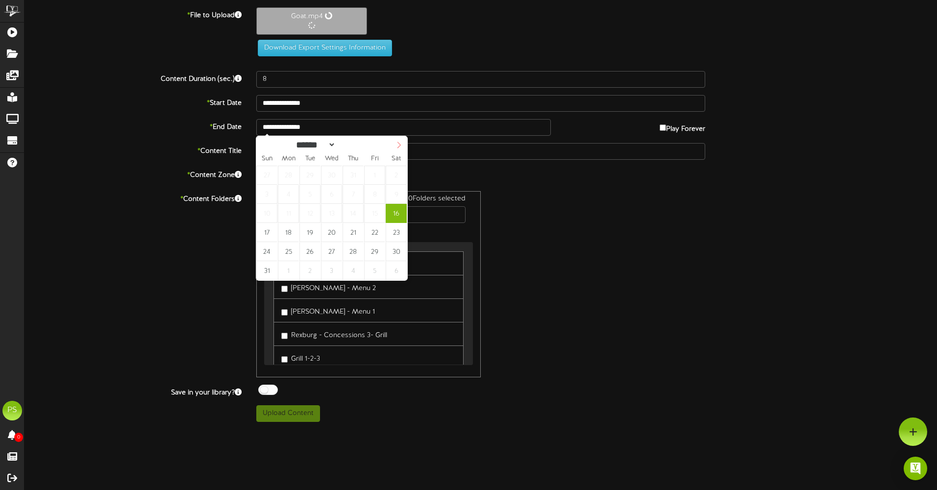
click at [400, 143] on icon at bounding box center [399, 145] width 7 height 7
select select "**"
click at [400, 143] on icon at bounding box center [399, 145] width 7 height 7
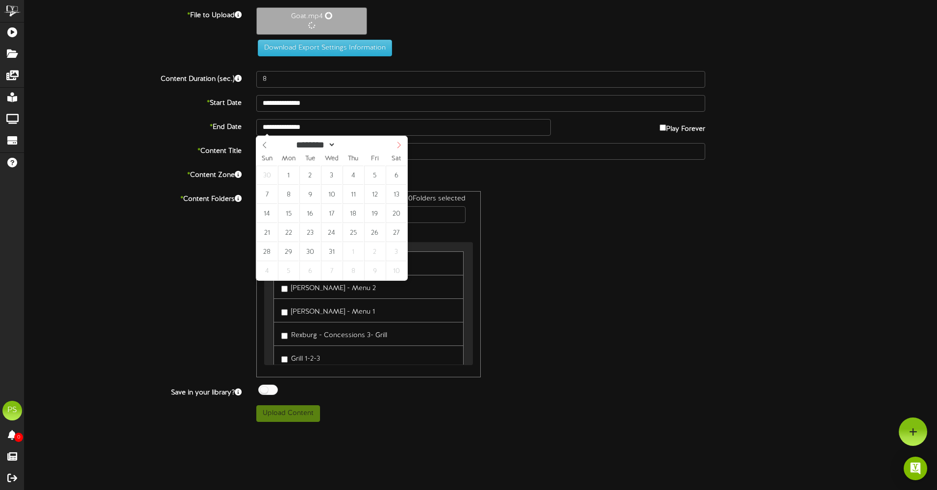
type input "****"
click at [400, 143] on icon at bounding box center [399, 145] width 7 height 7
select select "*"
type input "126"
select select "*"
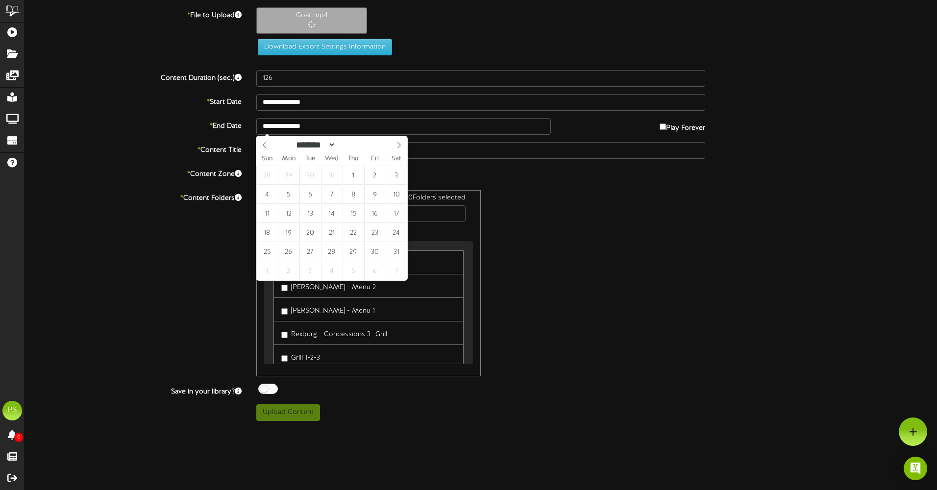
drag, startPoint x: 400, startPoint y: 143, endPoint x: 396, endPoint y: 153, distance: 11.2
click at [398, 146] on icon at bounding box center [399, 145] width 7 height 7
type input "**********"
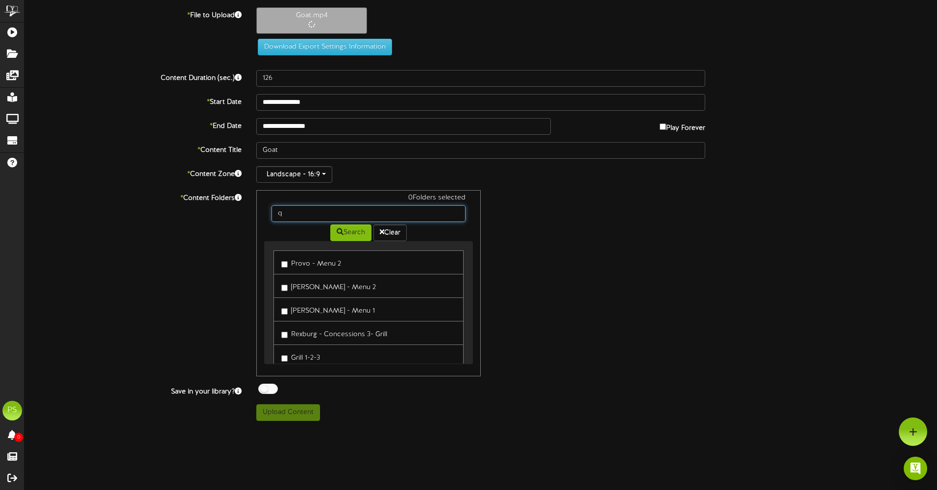
click at [292, 218] on input "q" at bounding box center [369, 213] width 194 height 17
type input "q"
click at [343, 233] on button "Search" at bounding box center [350, 233] width 41 height 17
click at [331, 287] on label "Queen Creek Theater Projector" at bounding box center [335, 285] width 109 height 13
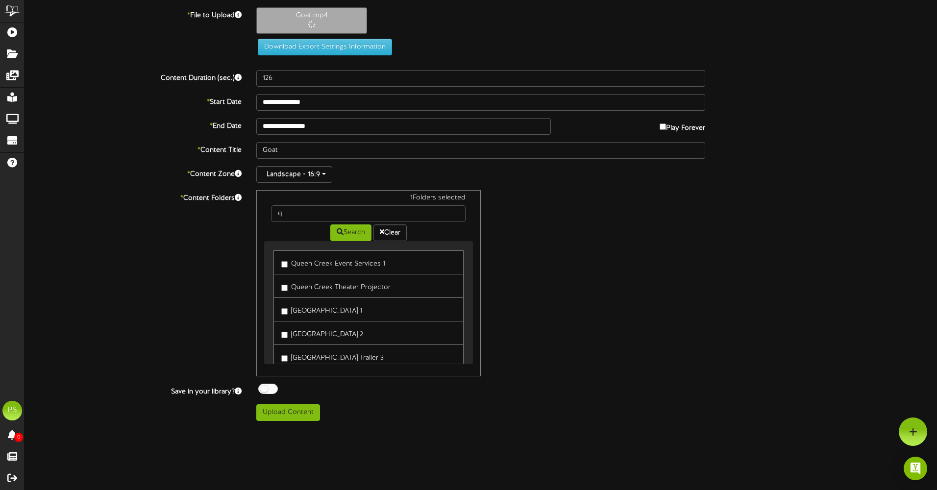
click at [308, 336] on label "[GEOGRAPHIC_DATA] 2" at bounding box center [322, 333] width 82 height 13
click at [327, 283] on label "[GEOGRAPHIC_DATA] Trailer 4" at bounding box center [332, 282] width 103 height 13
click at [290, 410] on button "Upload Content" at bounding box center [288, 412] width 64 height 17
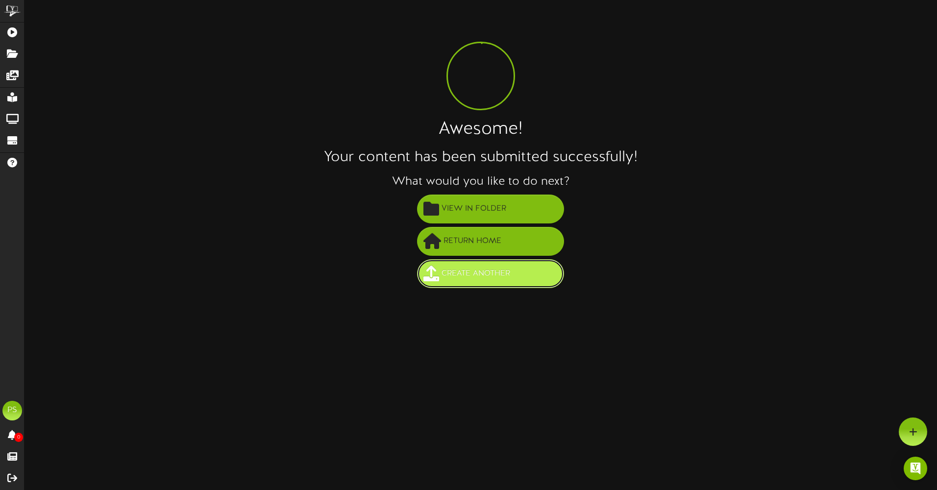
click at [501, 268] on span "Create Another" at bounding box center [476, 274] width 74 height 16
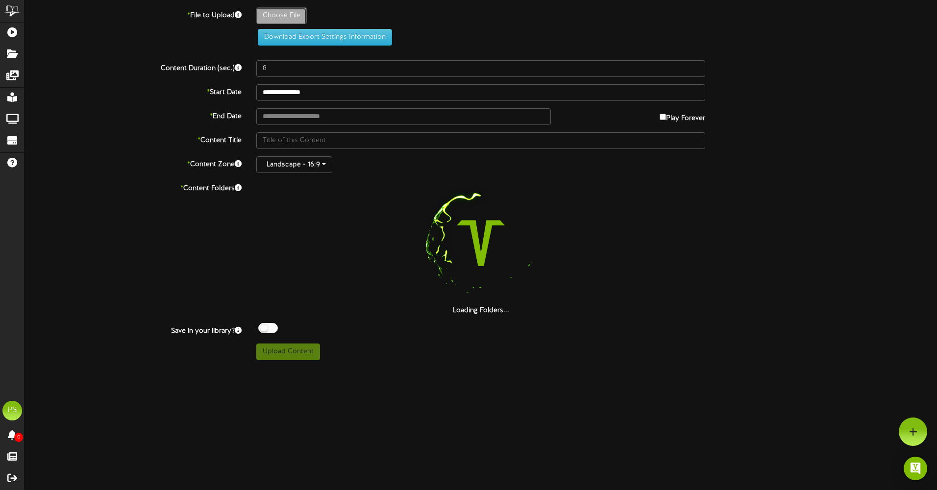
type input "**********"
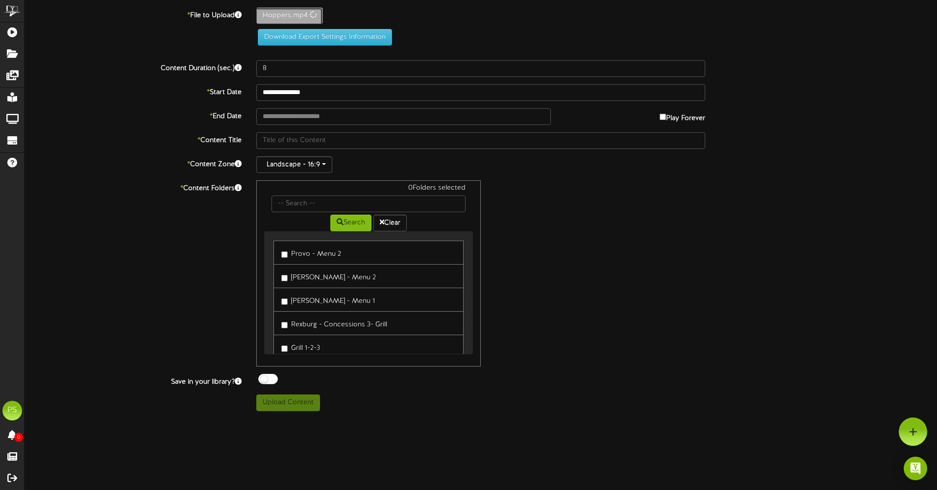
type input "Hoppers"
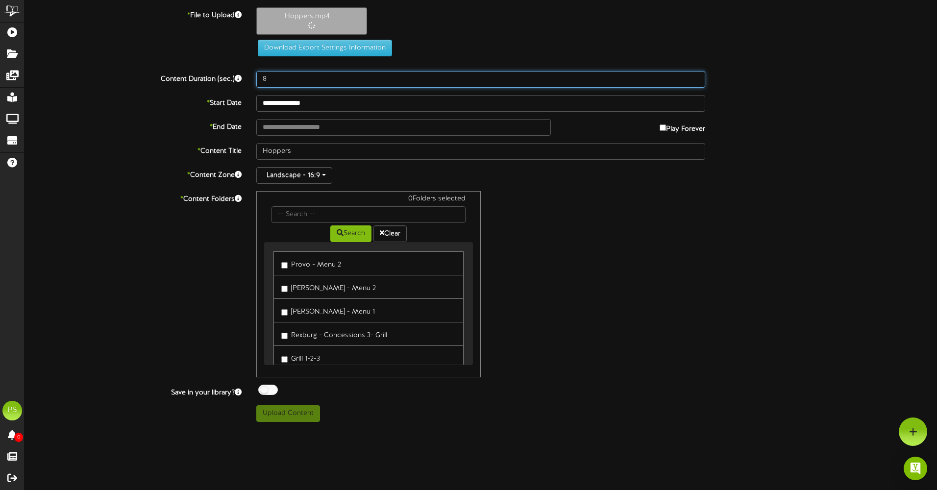
click at [282, 72] on input "8" at bounding box center [480, 79] width 449 height 17
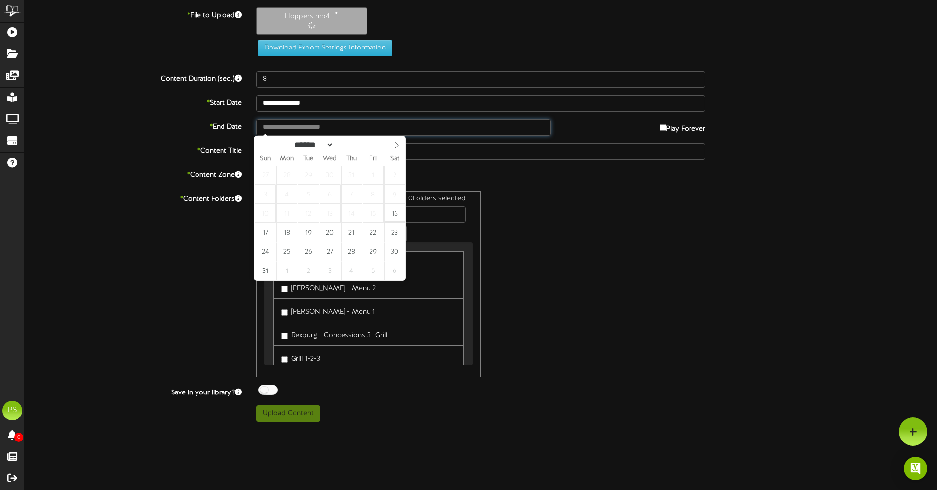
click at [302, 129] on input "text" at bounding box center [403, 127] width 295 height 17
type input "**********"
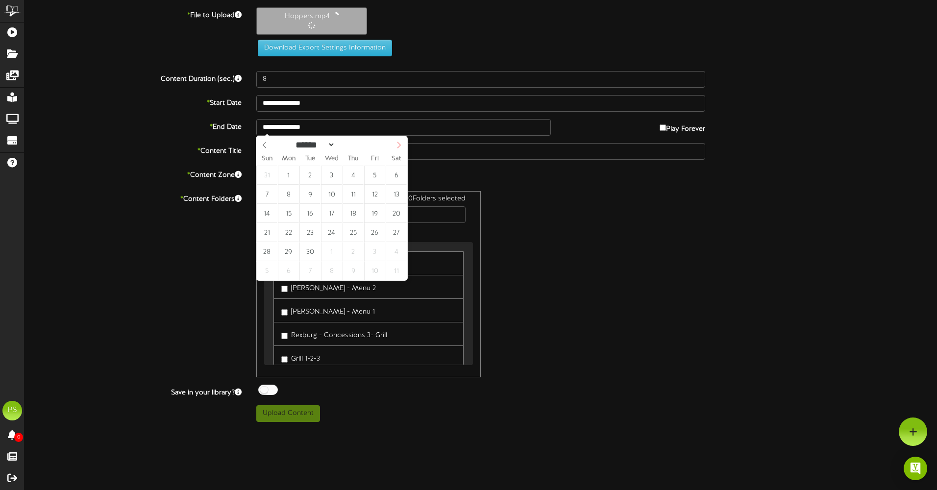
click at [400, 152] on span at bounding box center [399, 144] width 17 height 17
click at [400, 147] on icon at bounding box center [399, 145] width 3 height 6
select select "**"
click at [400, 147] on icon at bounding box center [399, 145] width 3 height 6
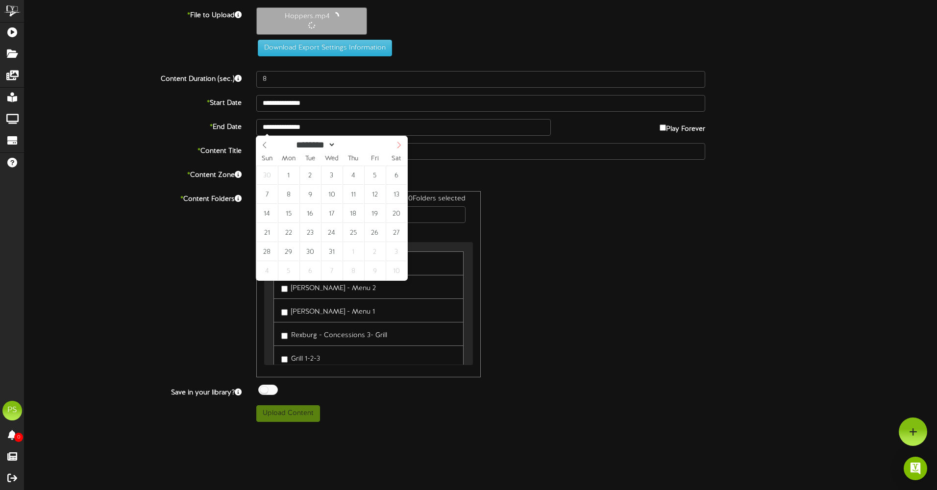
type input "****"
click at [400, 147] on icon at bounding box center [399, 145] width 3 height 6
select select "*"
click at [400, 147] on icon at bounding box center [399, 145] width 3 height 6
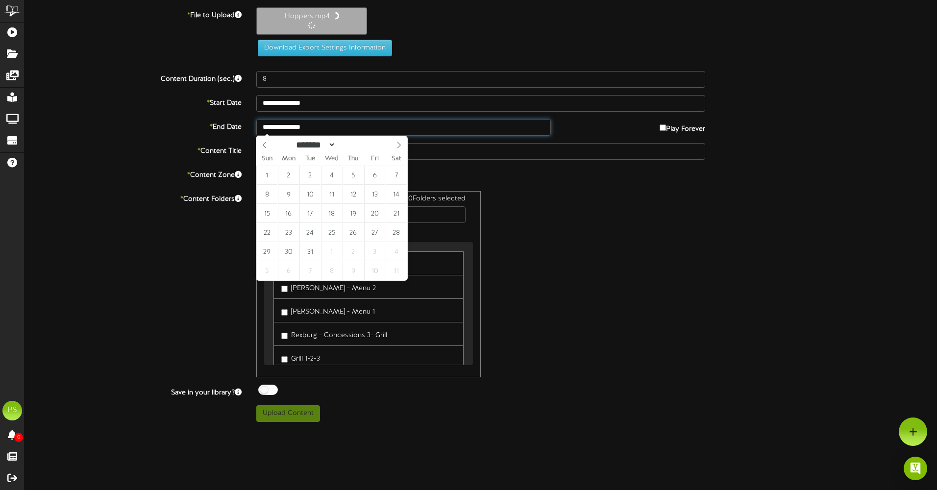
type input "**********"
drag, startPoint x: 400, startPoint y: 147, endPoint x: 378, endPoint y: 174, distance: 34.5
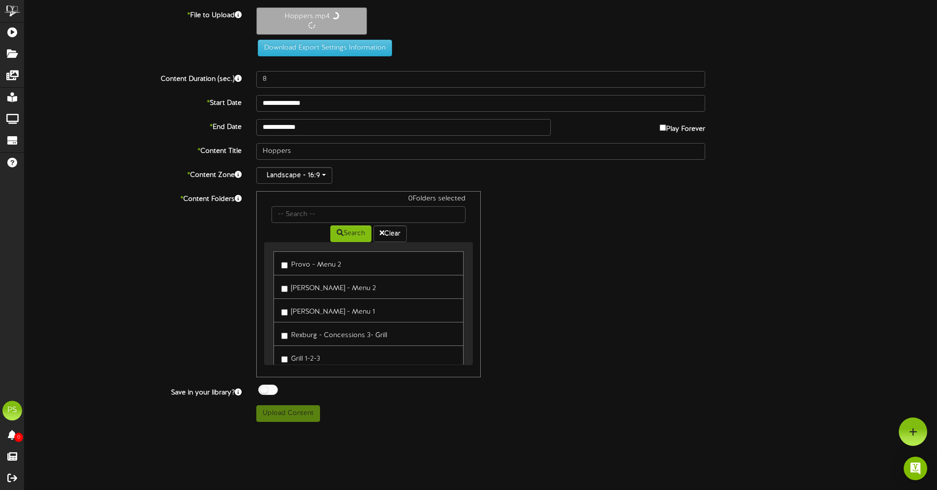
drag, startPoint x: 307, startPoint y: 204, endPoint x: 305, endPoint y: 212, distance: 8.1
click at [307, 205] on div "0 Folders selected" at bounding box center [368, 200] width 209 height 12
drag, startPoint x: 305, startPoint y: 213, endPoint x: 305, endPoint y: 218, distance: 5.4
click at [305, 213] on input "text" at bounding box center [369, 214] width 194 height 17
type input "q"
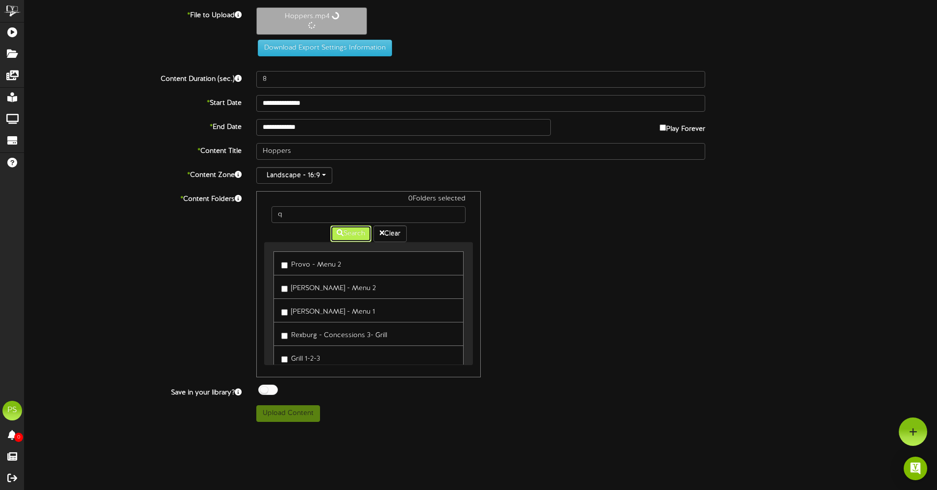
click at [337, 234] on icon at bounding box center [340, 232] width 7 height 7
click at [317, 286] on label "Queen Creek Theater Projector" at bounding box center [335, 286] width 109 height 13
click at [321, 335] on label "[GEOGRAPHIC_DATA] 2" at bounding box center [322, 334] width 82 height 13
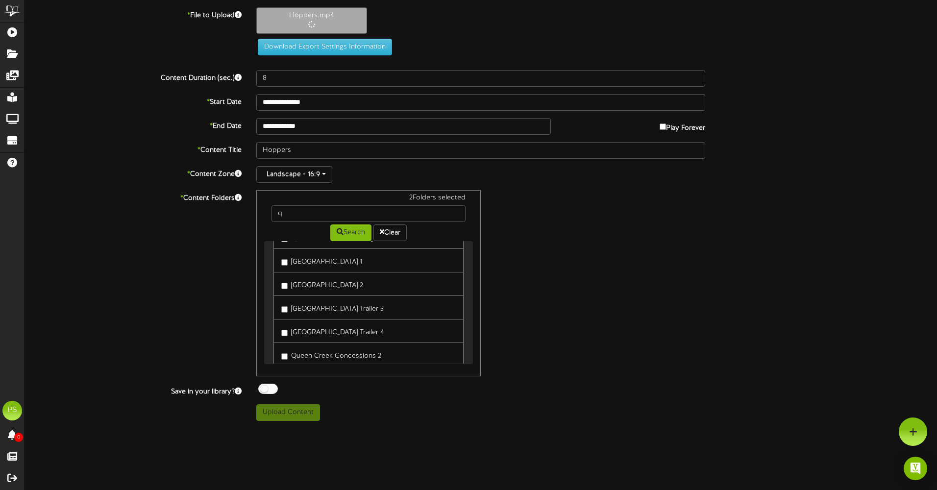
click at [330, 329] on label "[GEOGRAPHIC_DATA] Trailer 4" at bounding box center [332, 331] width 103 height 13
type input "120"
click at [300, 411] on button "Upload Content" at bounding box center [288, 412] width 64 height 17
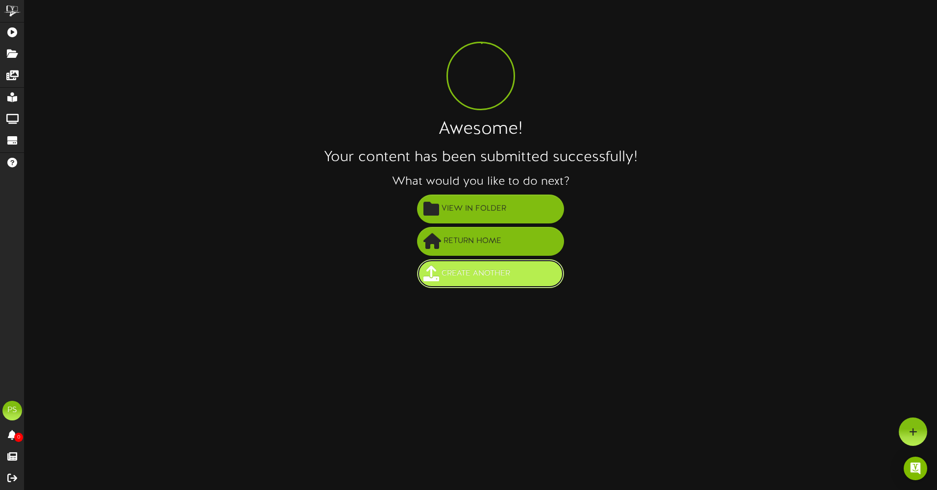
click at [519, 279] on button "Create Another" at bounding box center [490, 273] width 147 height 29
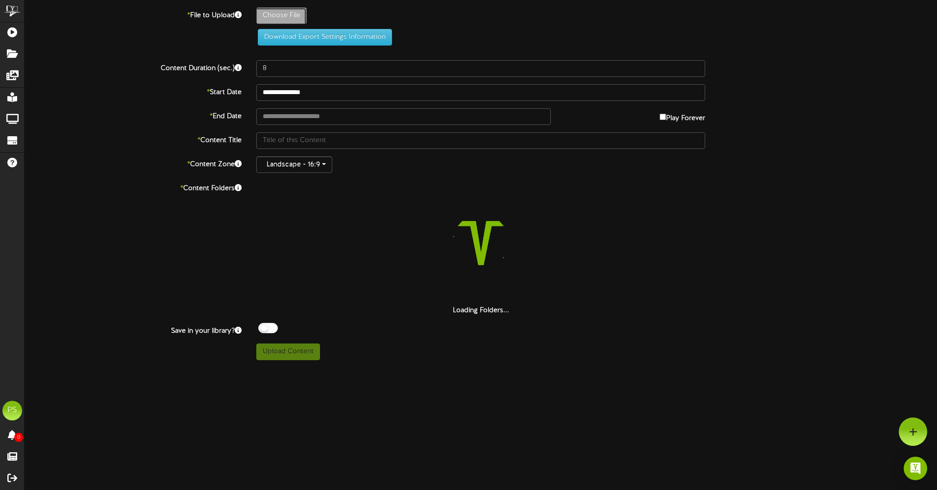
type input "**********"
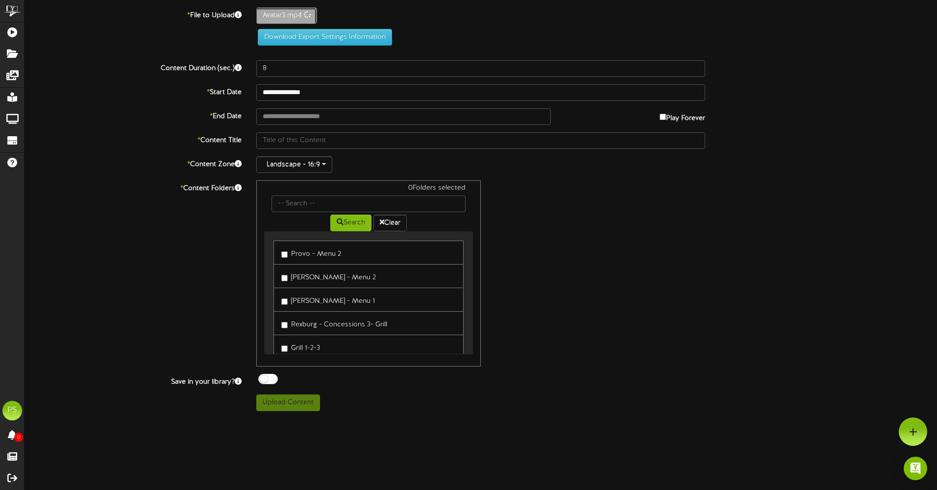
type input "Avatar3"
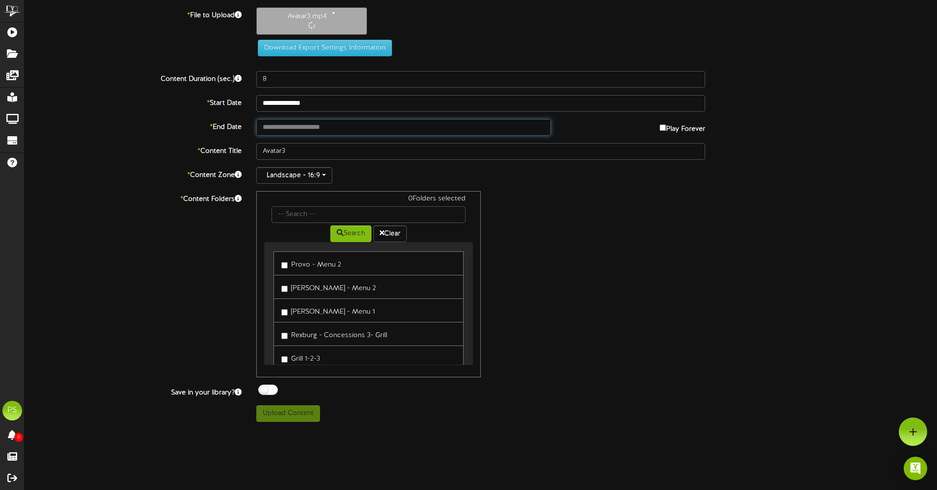
click at [296, 132] on body "ChannelValet Playlists Folders Messages My Library Groups Devices Help PS [PERS…" at bounding box center [468, 215] width 937 height 430
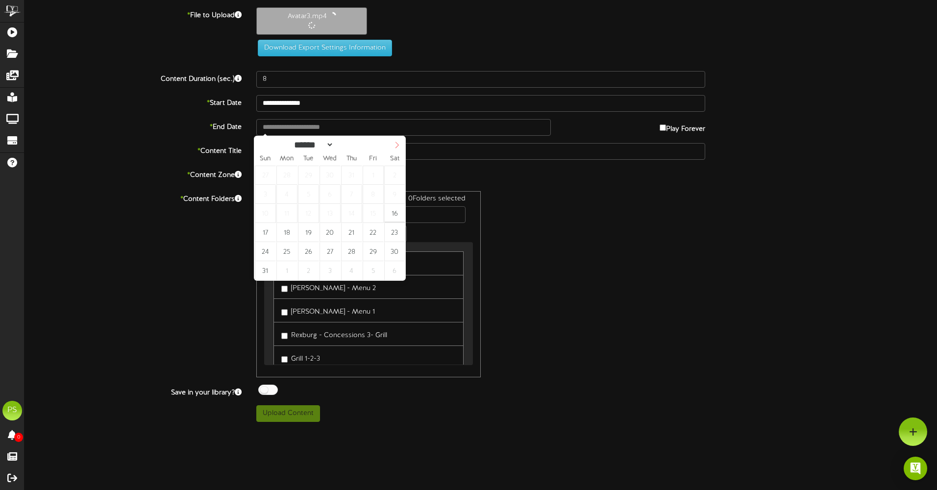
click at [391, 149] on span at bounding box center [397, 144] width 17 height 17
click at [393, 147] on span at bounding box center [397, 144] width 17 height 17
select select "**"
click at [393, 147] on span at bounding box center [397, 144] width 17 height 17
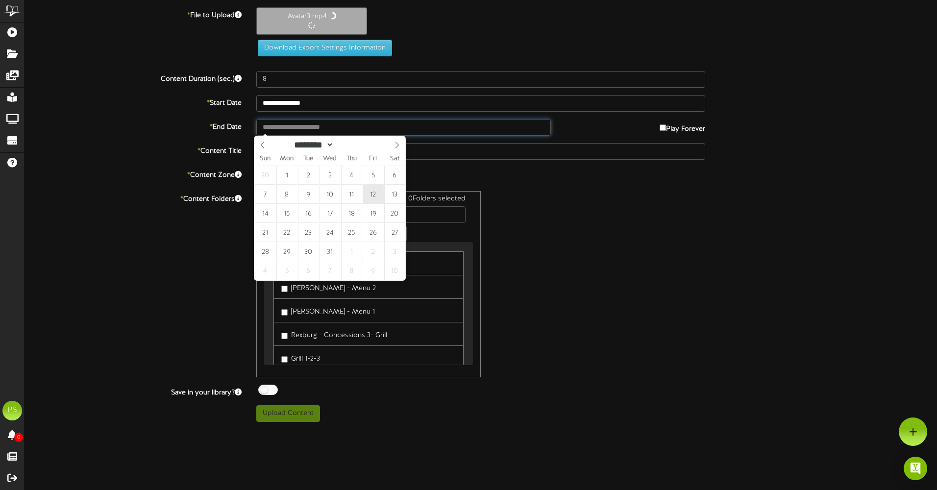
type input "**********"
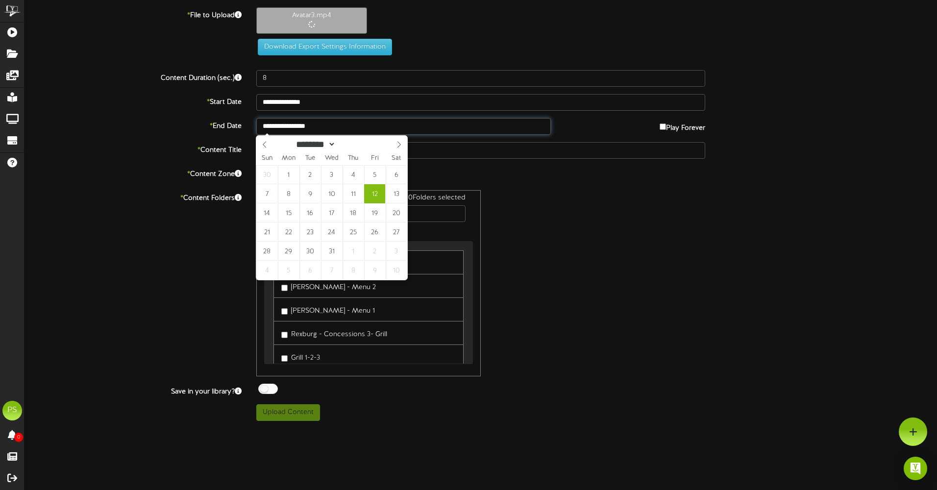
type input "145"
type input "**********"
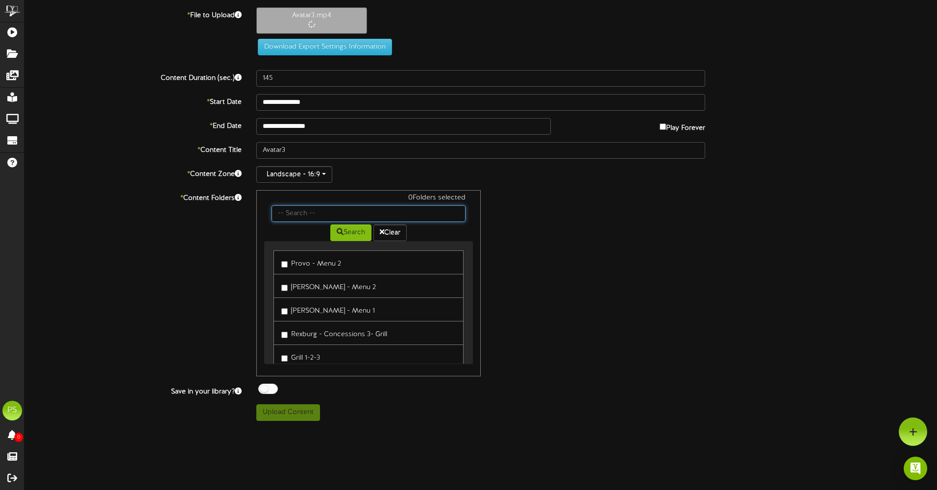
click at [291, 221] on input "text" at bounding box center [369, 213] width 194 height 17
type input "q"
click at [343, 233] on button "Search" at bounding box center [350, 233] width 41 height 17
click at [320, 283] on label "Queen Creek Theater Projector" at bounding box center [335, 285] width 109 height 13
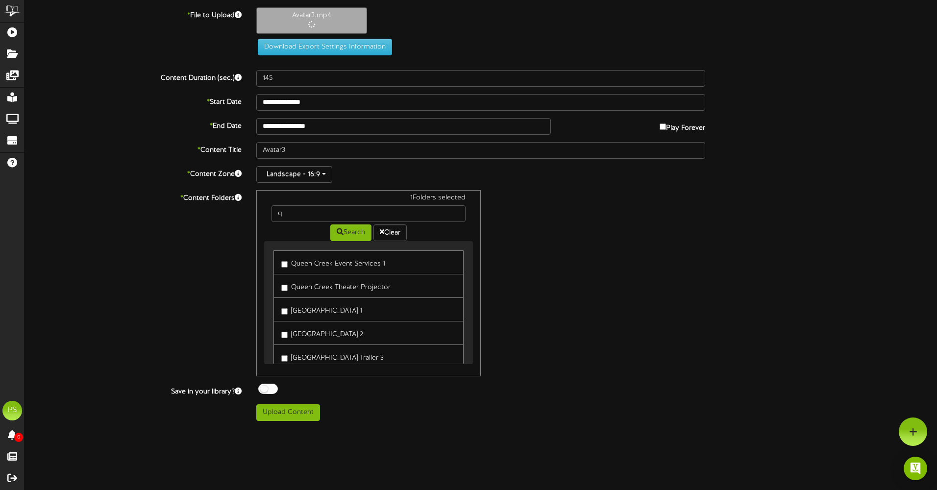
click at [320, 317] on link "[GEOGRAPHIC_DATA] 1" at bounding box center [369, 310] width 190 height 24
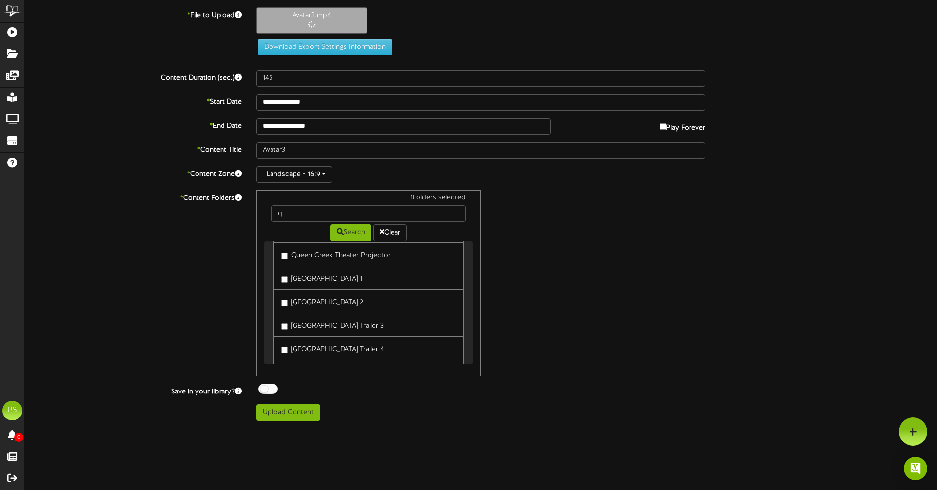
scroll to position [49, 0]
click at [326, 270] on link "[GEOGRAPHIC_DATA] 1" at bounding box center [369, 261] width 190 height 24
click at [328, 263] on label "[GEOGRAPHIC_DATA] 1" at bounding box center [321, 260] width 81 height 13
click at [322, 313] on label "[GEOGRAPHIC_DATA] Trailer 3" at bounding box center [332, 307] width 102 height 13
click at [284, 418] on button "Upload Content" at bounding box center [288, 412] width 64 height 17
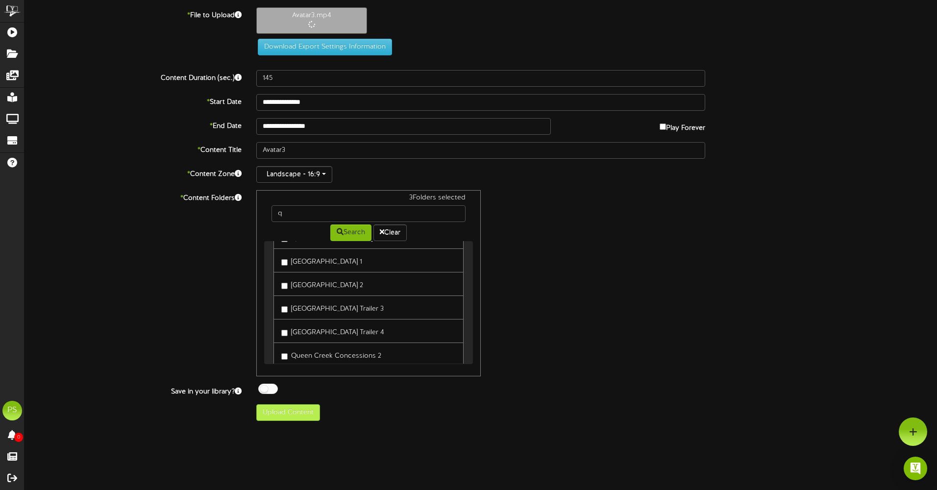
type input "**********"
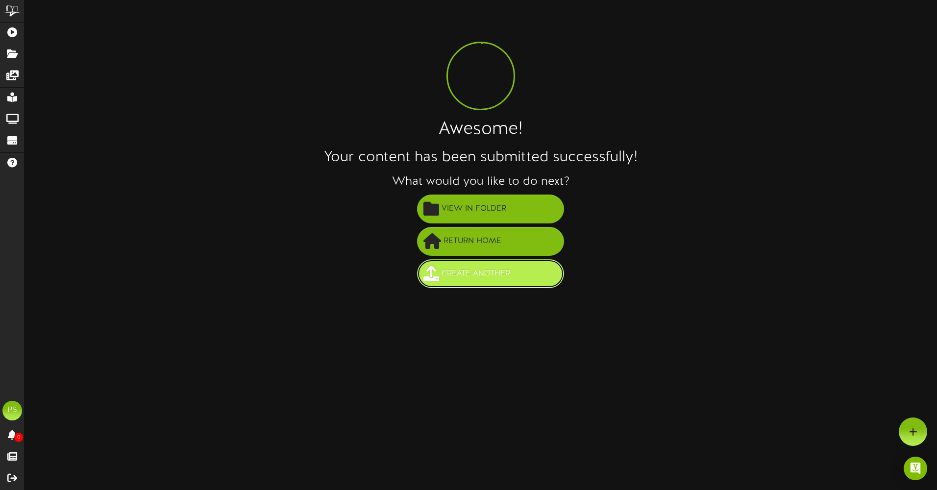
click at [461, 278] on span "Create Another" at bounding box center [476, 274] width 74 height 16
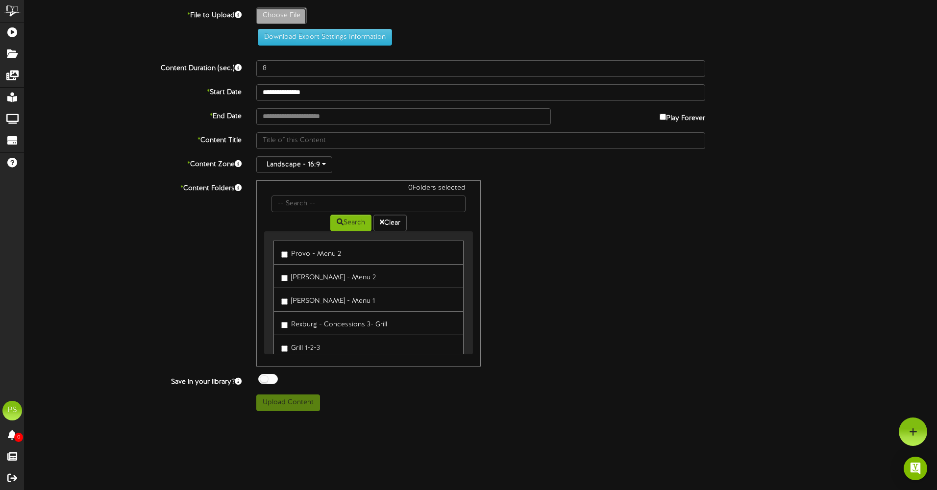
type input "**********"
type input "MortalKombat2-OfficialTrailer2025KarlUrbanHiroyukiSanada"
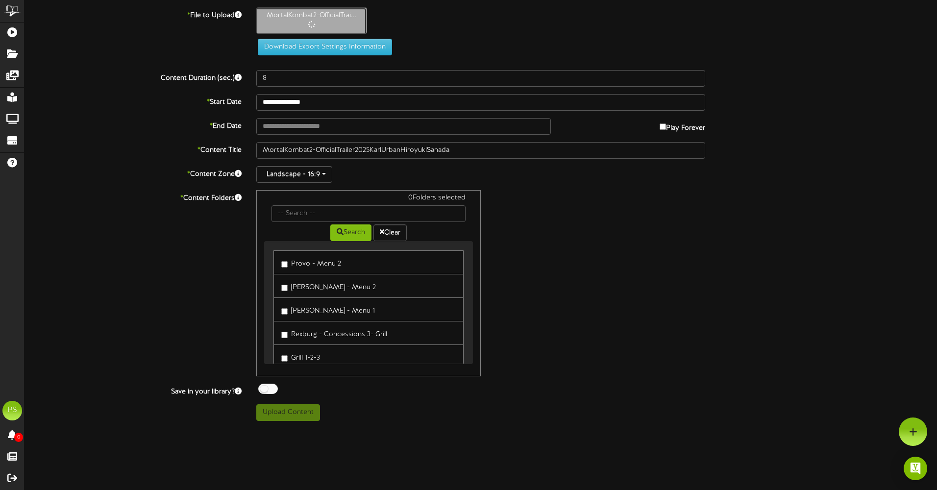
type input "150"
click at [306, 213] on input "text" at bounding box center [369, 213] width 194 height 17
type input "q"
click at [332, 234] on button "Search" at bounding box center [350, 233] width 41 height 17
click at [328, 290] on label "Queen Creek Theater Projector" at bounding box center [335, 285] width 109 height 13
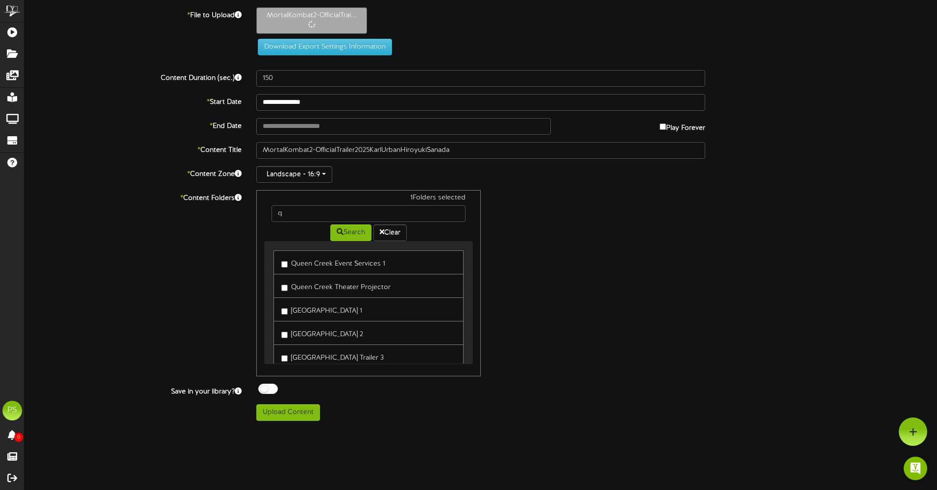
click at [319, 339] on label "[GEOGRAPHIC_DATA] 2" at bounding box center [322, 333] width 82 height 13
click at [331, 286] on label "[GEOGRAPHIC_DATA] Trailer 4" at bounding box center [332, 282] width 103 height 13
click at [291, 417] on button "Upload Content" at bounding box center [288, 412] width 64 height 17
type input "**********"
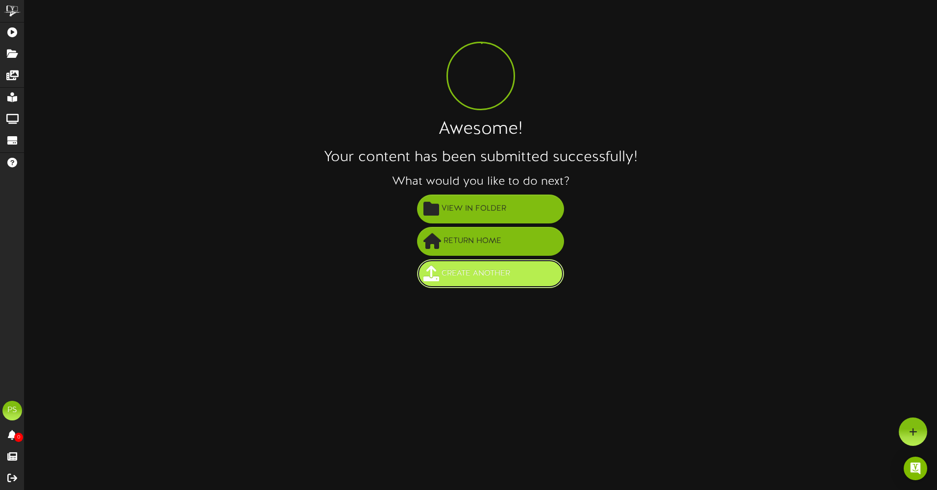
click at [463, 281] on span "Create Another" at bounding box center [476, 274] width 74 height 16
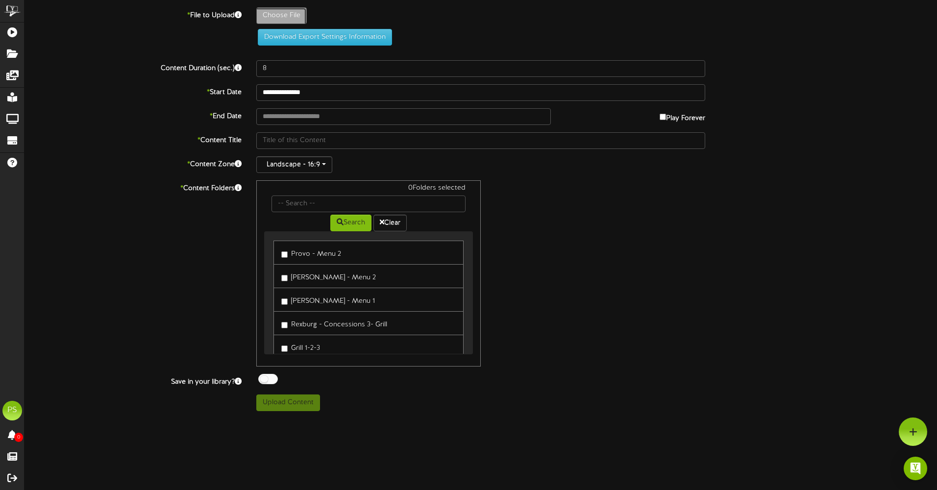
type input "**********"
type input "TronAresOfficialTrailer"
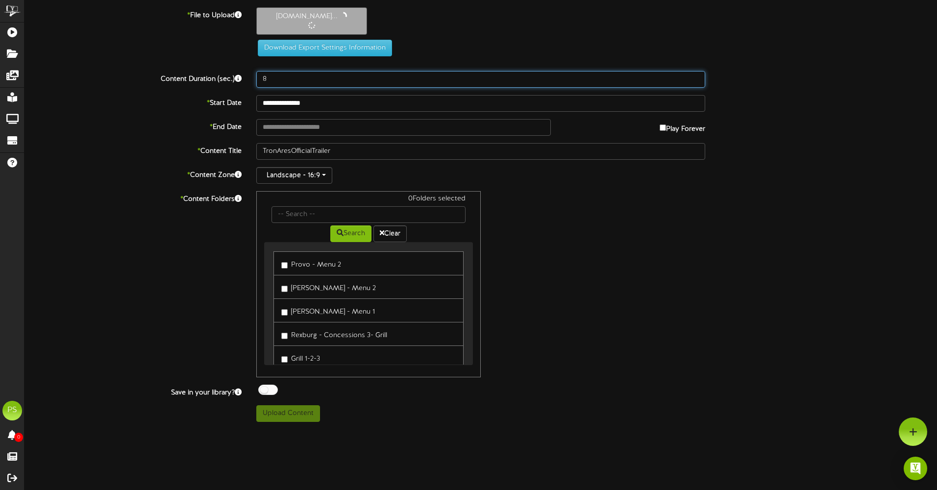
click at [292, 85] on input "8" at bounding box center [480, 79] width 449 height 17
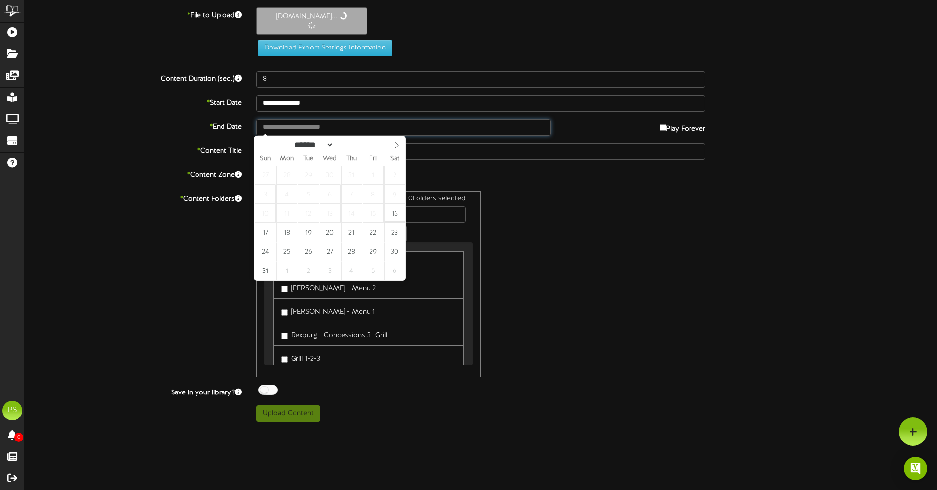
click at [302, 122] on input "text" at bounding box center [403, 127] width 295 height 17
type input "**********"
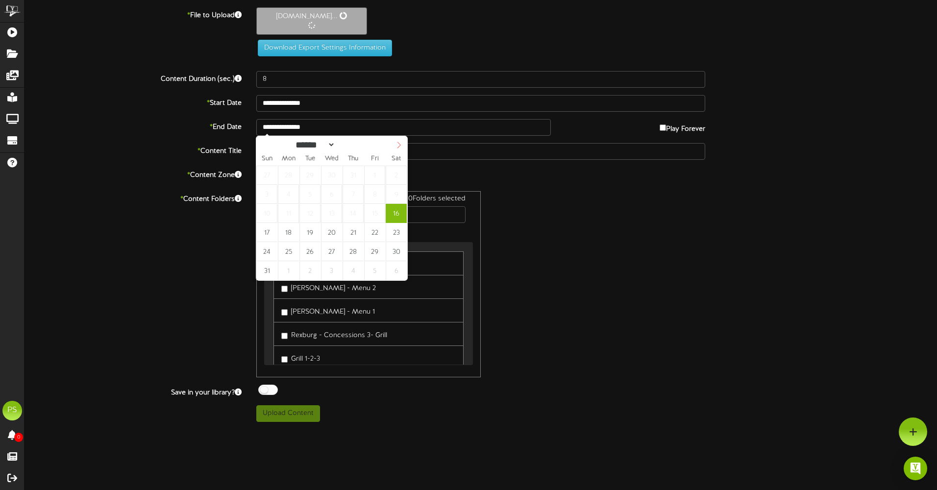
click at [406, 146] on span at bounding box center [399, 144] width 17 height 17
select select "*"
click at [406, 146] on span at bounding box center [399, 144] width 17 height 17
type input "144"
type input "**********"
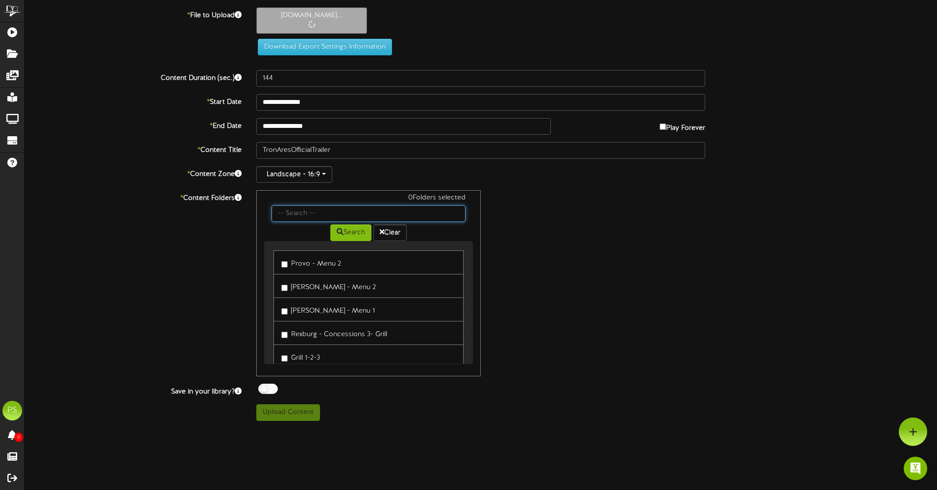
click at [310, 213] on input "text" at bounding box center [369, 213] width 194 height 17
type input "q"
click at [338, 233] on icon at bounding box center [340, 231] width 7 height 7
click at [324, 286] on label "Queen Creek Theater Projector" at bounding box center [335, 285] width 109 height 13
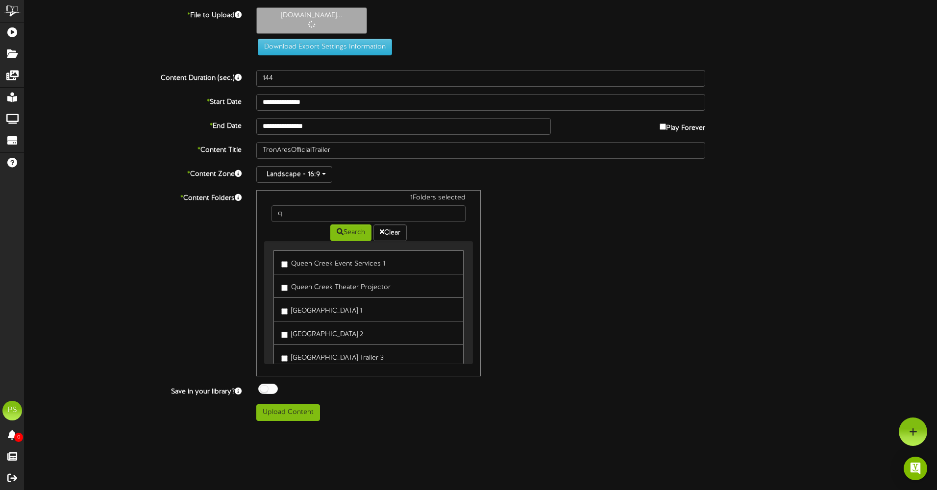
click at [322, 334] on label "Queen Creek Hallway Trailer 2" at bounding box center [322, 333] width 82 height 13
click at [332, 334] on label "Queen Creek Hallway Trailer 4" at bounding box center [332, 331] width 103 height 13
click at [285, 419] on button "Upload Content" at bounding box center [288, 412] width 64 height 17
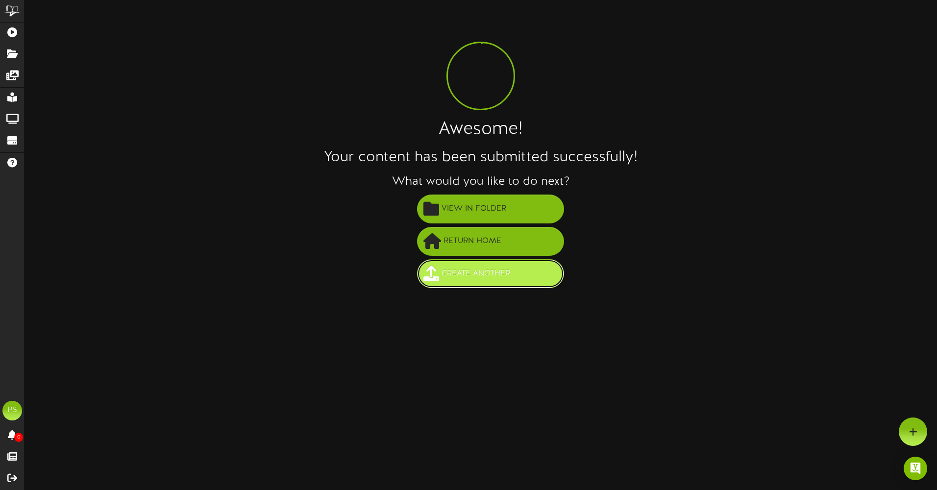
click at [480, 273] on span "Create Another" at bounding box center [476, 274] width 74 height 16
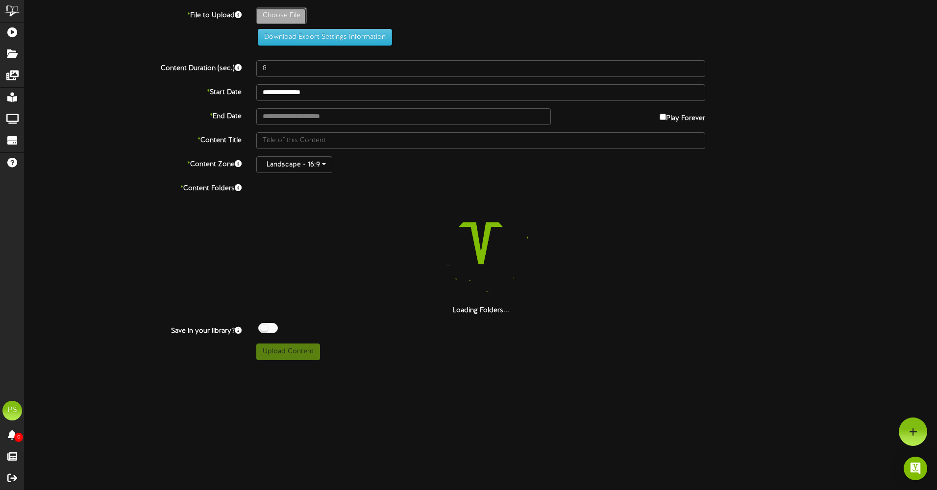
type input "**********"
type input "SpongeBob4"
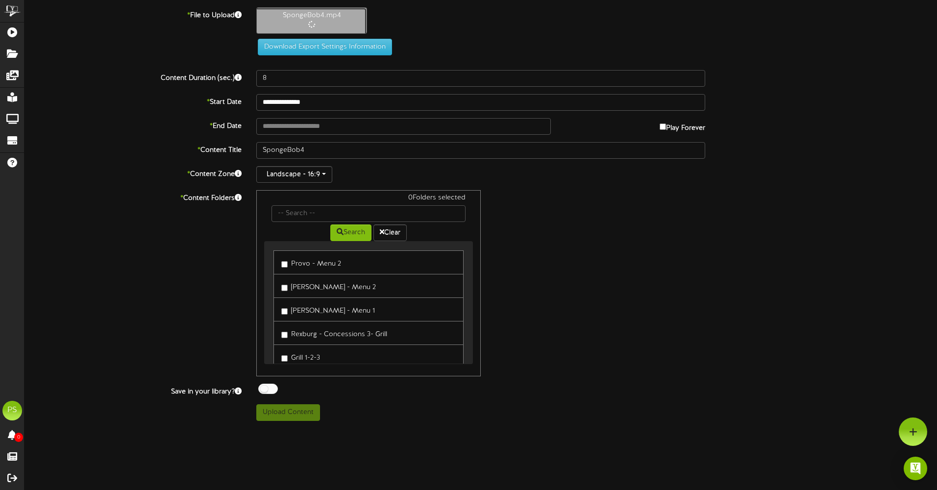
type input "61"
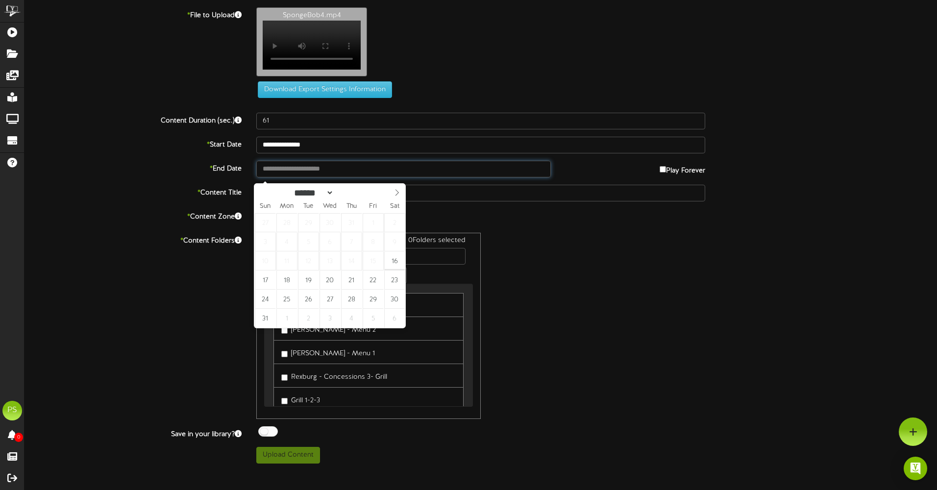
click at [294, 181] on body "ChannelValet Playlists Folders Messages My Library Groups Devices Help PS [PERS…" at bounding box center [468, 235] width 937 height 471
click at [395, 192] on icon at bounding box center [397, 192] width 7 height 7
select select "**"
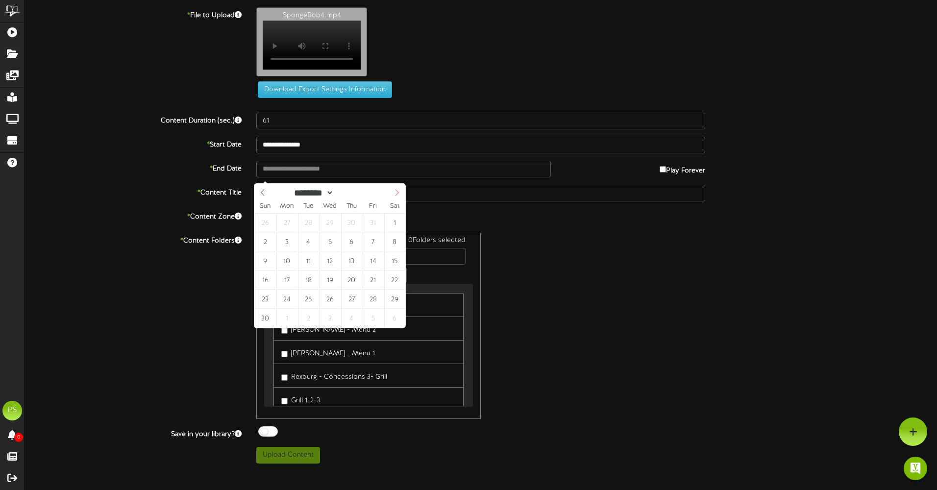
click at [395, 192] on icon at bounding box center [397, 192] width 7 height 7
type input "**********"
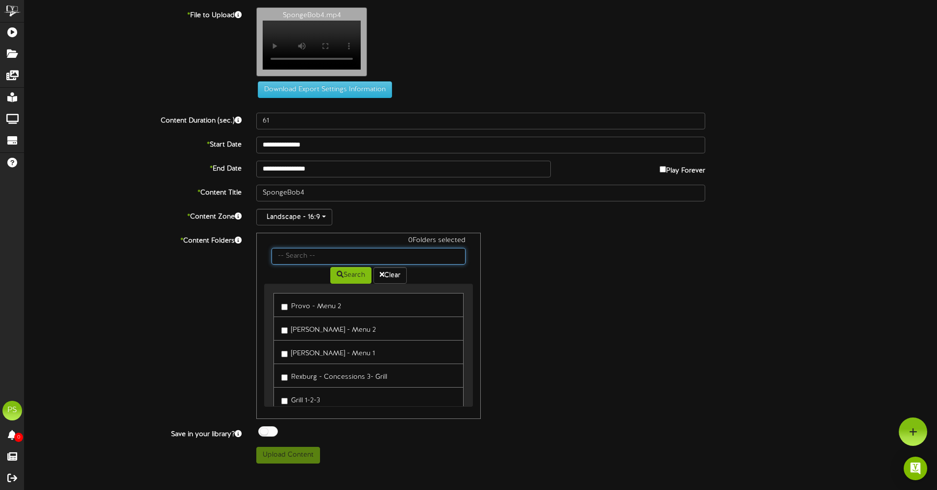
click at [319, 265] on input "text" at bounding box center [369, 256] width 194 height 17
type input "q"
click at [345, 281] on button "Search" at bounding box center [350, 275] width 41 height 17
click at [295, 335] on label "Queen Creek Theater Projector" at bounding box center [335, 328] width 109 height 13
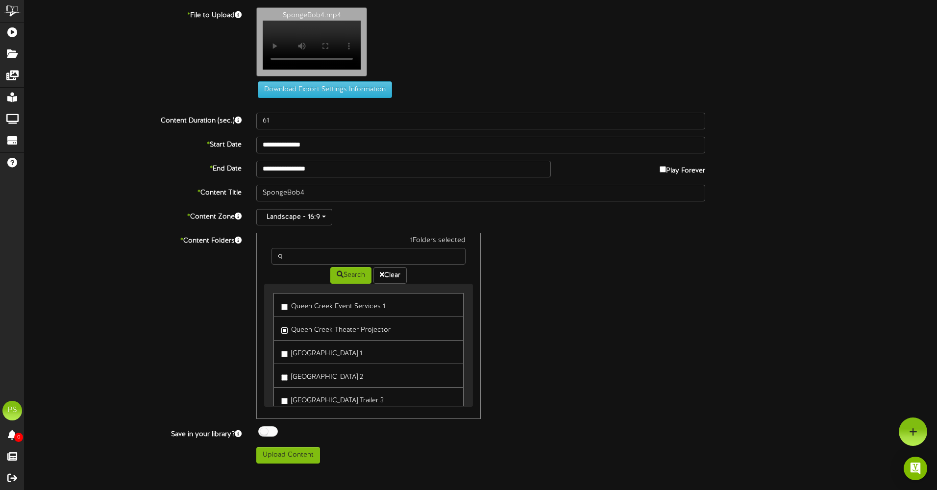
scroll to position [49, 0]
click at [332, 339] on link "Queen Creek Hallway Trailer 2" at bounding box center [369, 327] width 190 height 24
click at [331, 333] on label "Queen Creek Hallway Trailer 2" at bounding box center [322, 326] width 82 height 13
click at [319, 380] on label "Queen Creek Hallway Trailer 4" at bounding box center [332, 373] width 103 height 13
click at [307, 462] on button "Upload Content" at bounding box center [288, 455] width 64 height 17
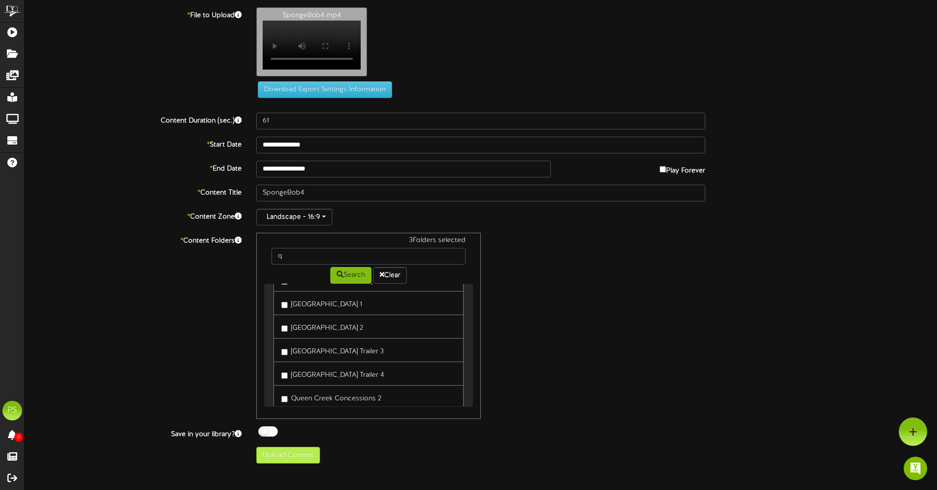
type input "**********"
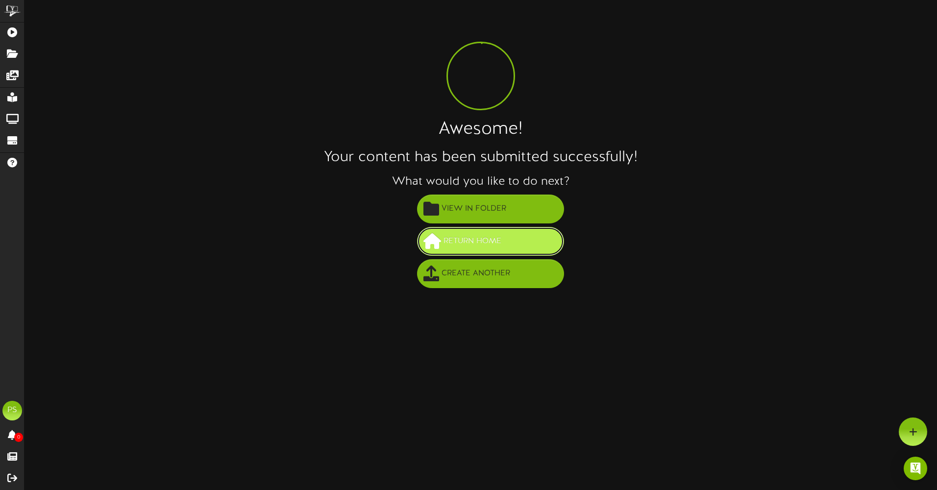
click at [470, 251] on button "Return Home" at bounding box center [490, 241] width 147 height 29
